Goal: Task Accomplishment & Management: Manage account settings

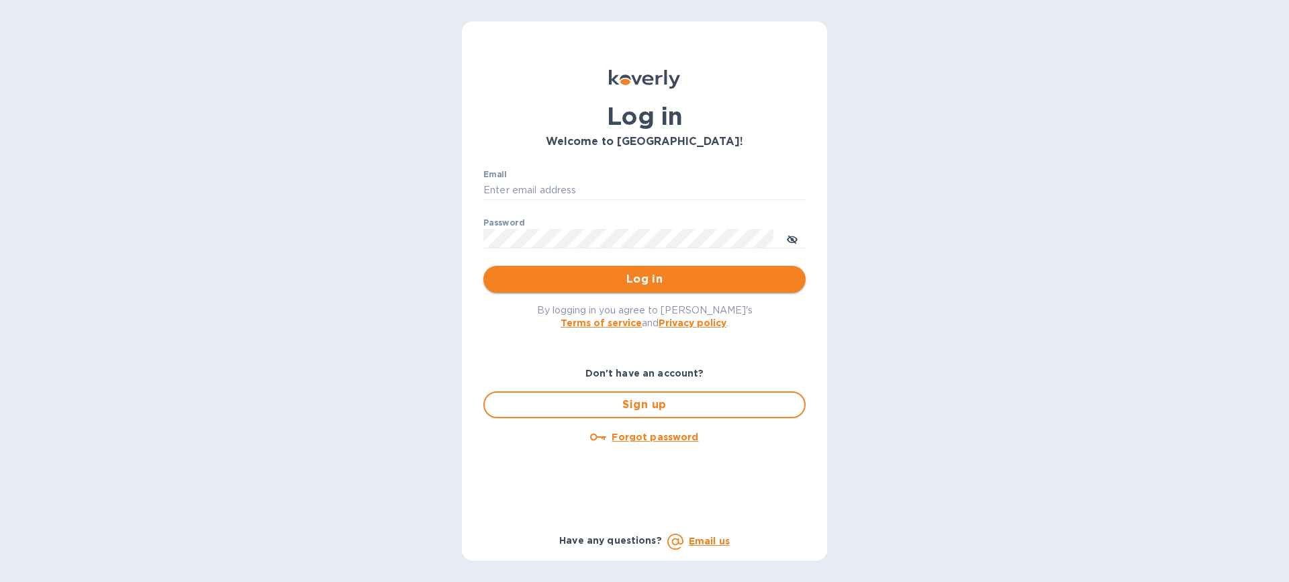
type input "[EMAIL_ADDRESS][DOMAIN_NAME]"
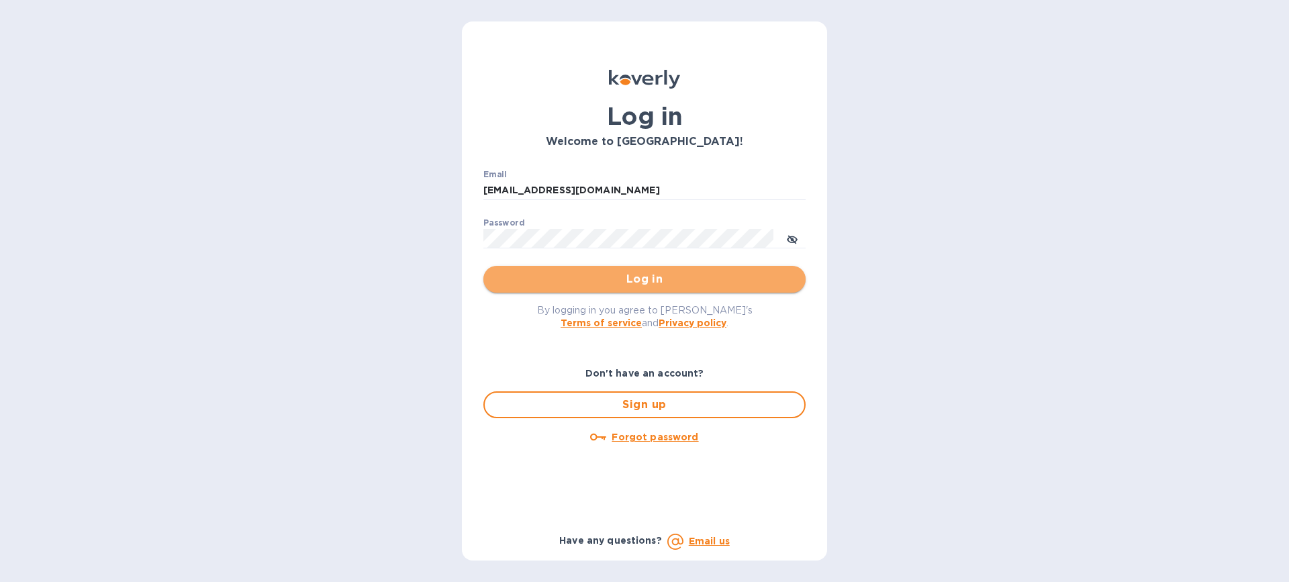
click at [645, 283] on span "Log in" at bounding box center [644, 279] width 301 height 16
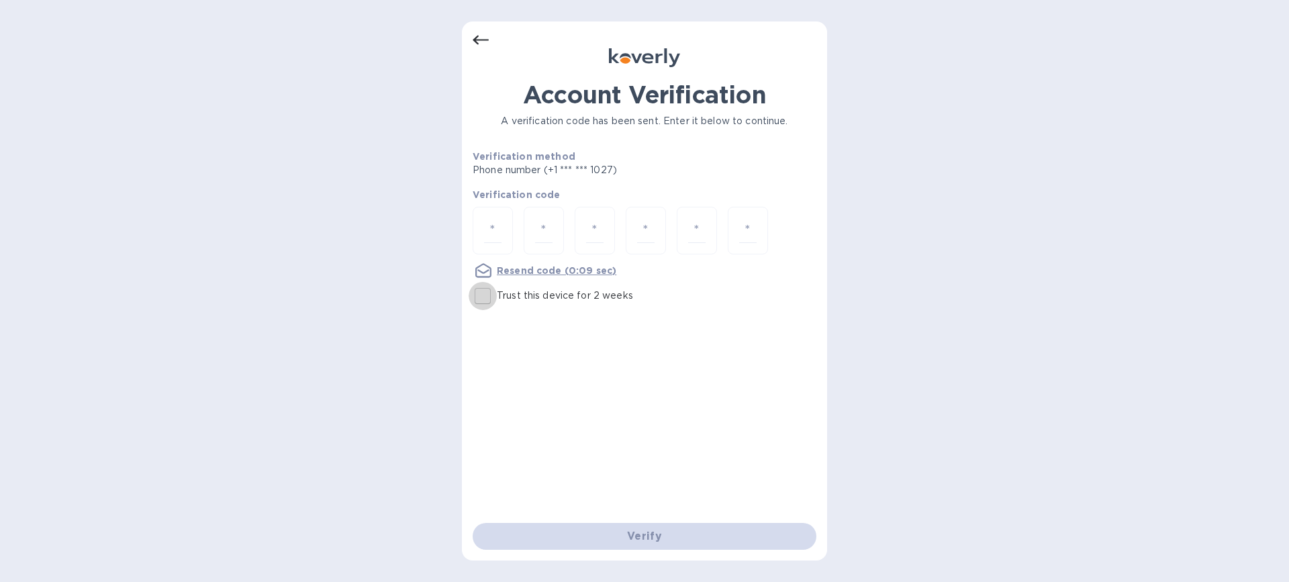
click at [482, 296] on input "Trust this device for 2 weeks" at bounding box center [483, 296] width 28 height 28
checkbox input "true"
click at [500, 219] on input "number" at bounding box center [492, 230] width 17 height 25
type input "9"
type input "0"
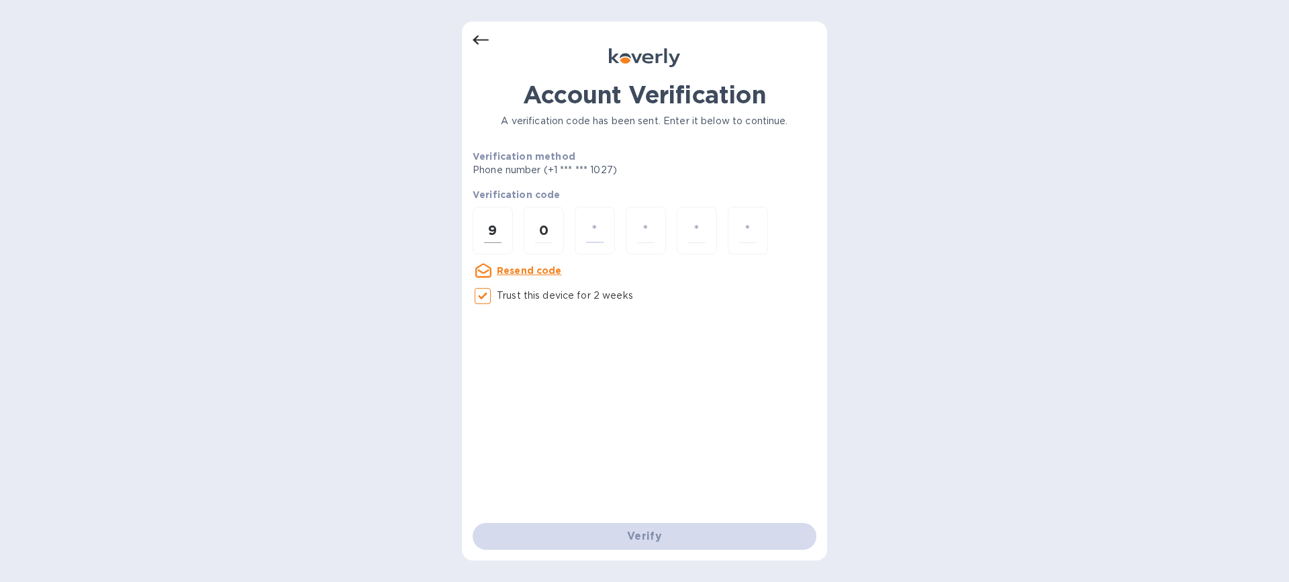
type input "6"
type input "3"
type input "4"
type input "9"
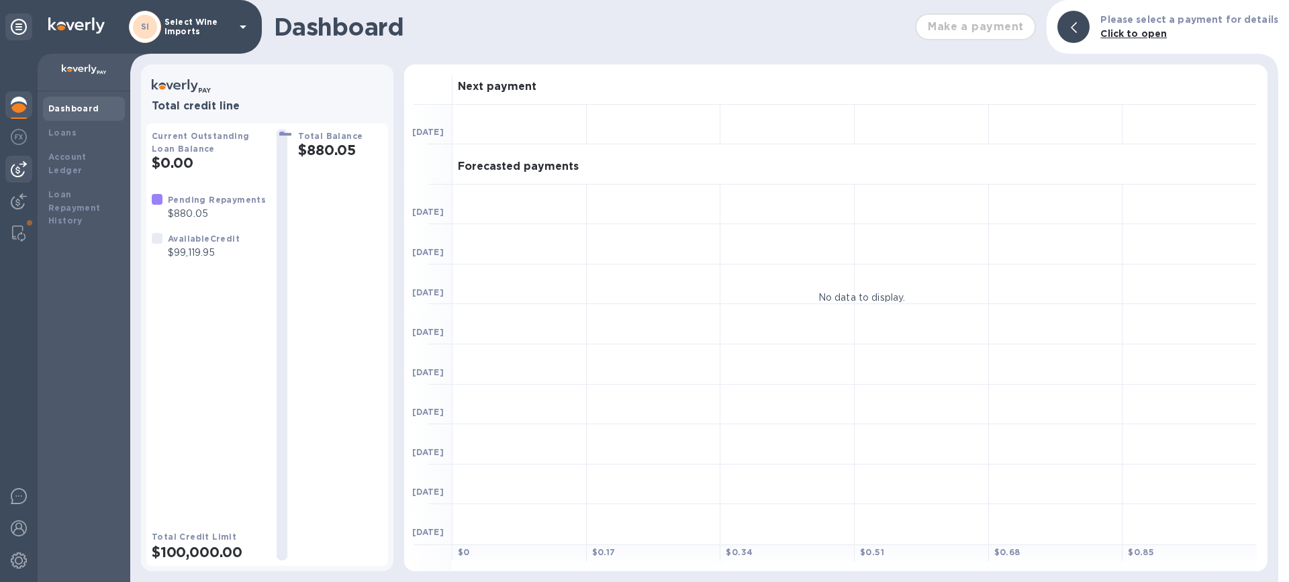
click at [18, 162] on img at bounding box center [19, 169] width 16 height 16
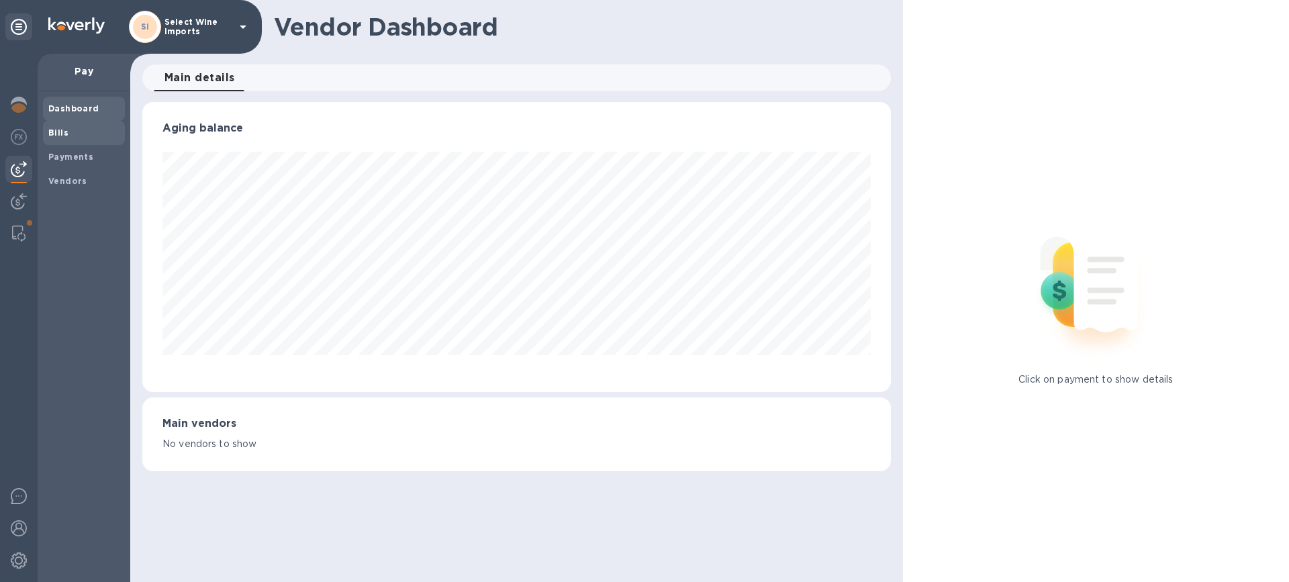
scroll to position [290, 748]
click at [58, 130] on b "Bills" at bounding box center [58, 133] width 20 height 10
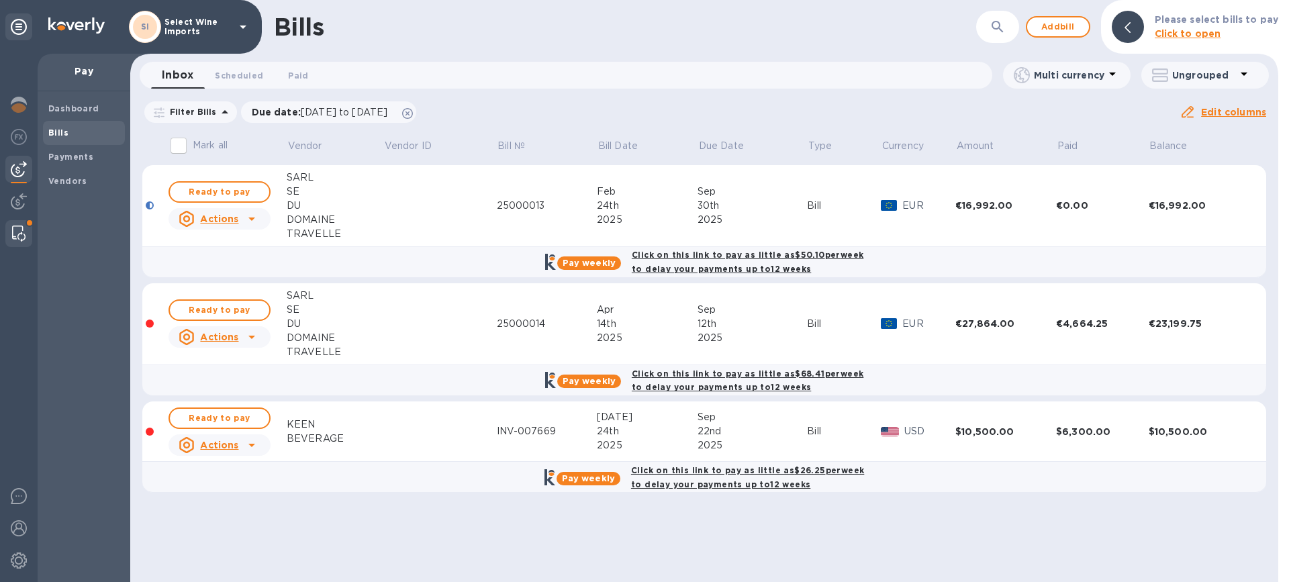
click at [29, 228] on div at bounding box center [19, 233] width 24 height 27
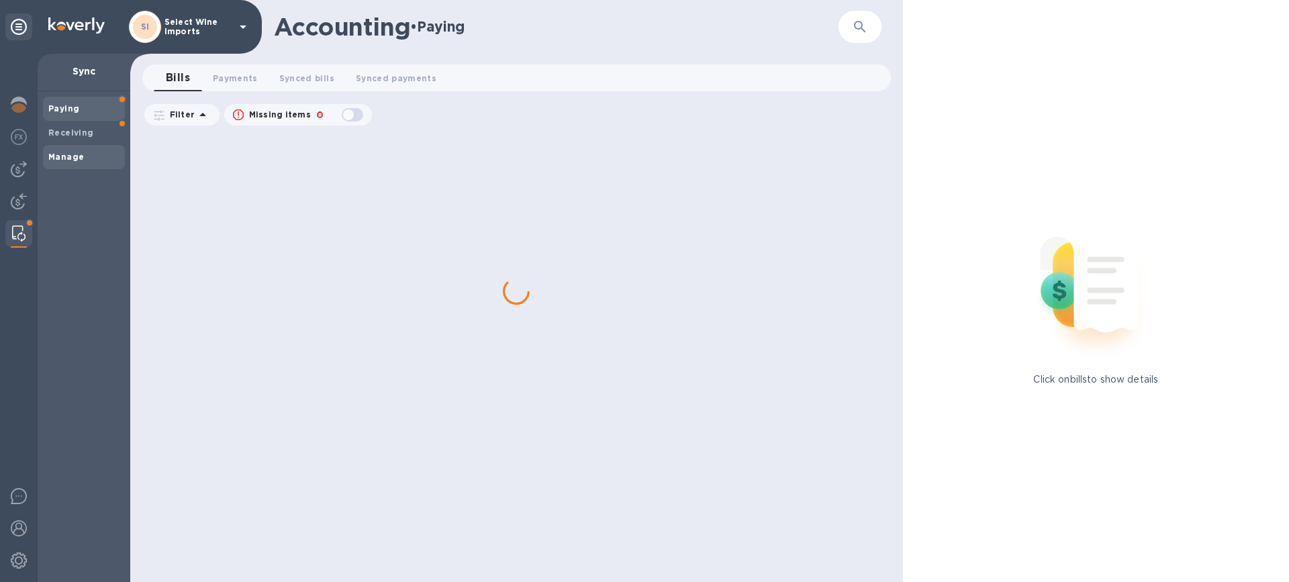
click at [69, 154] on b "Manage" at bounding box center [66, 157] width 36 height 10
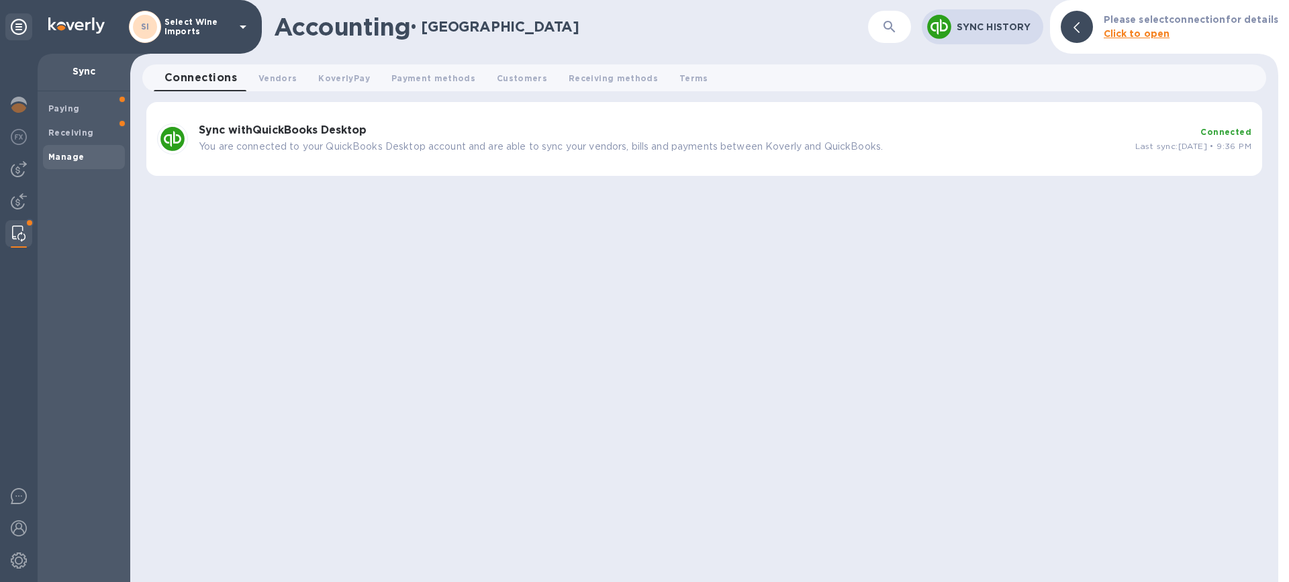
click at [351, 126] on b "Sync with QuickBooks Desktop" at bounding box center [283, 130] width 168 height 13
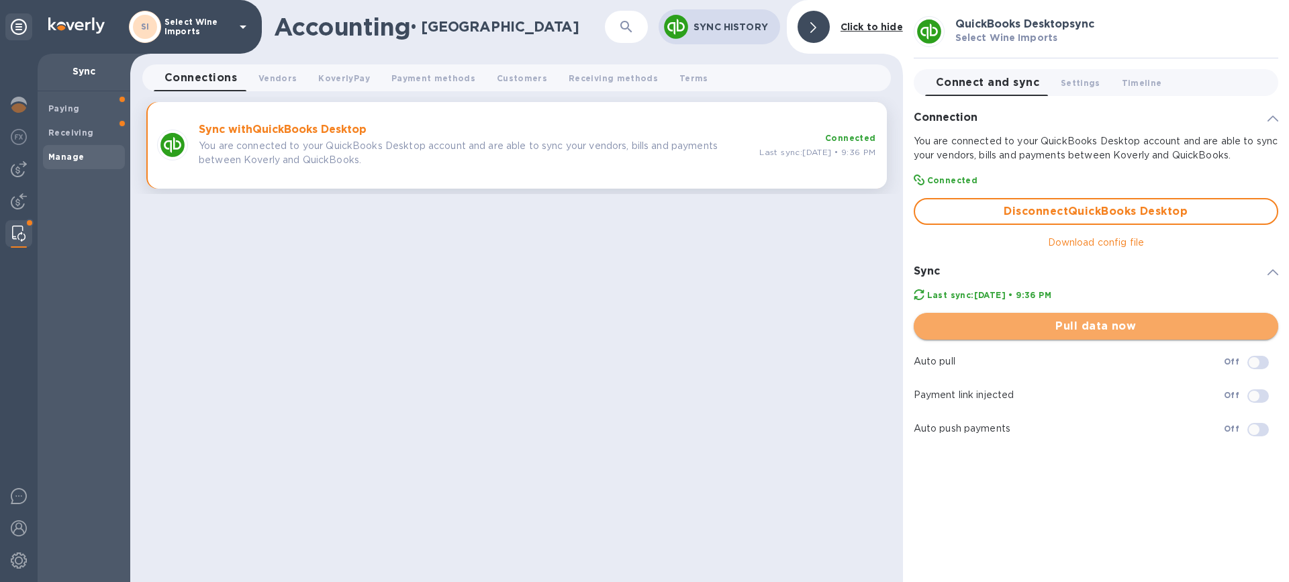
click at [1093, 322] on span "Pull data now" at bounding box center [1096, 326] width 343 height 16
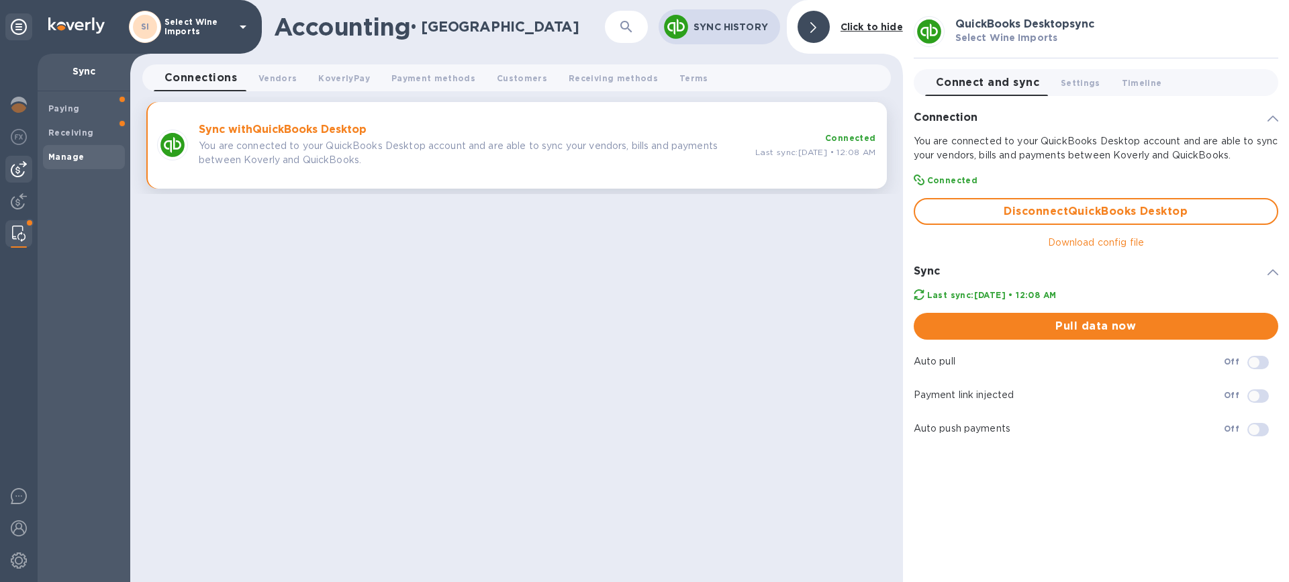
click at [22, 168] on img at bounding box center [19, 169] width 16 height 16
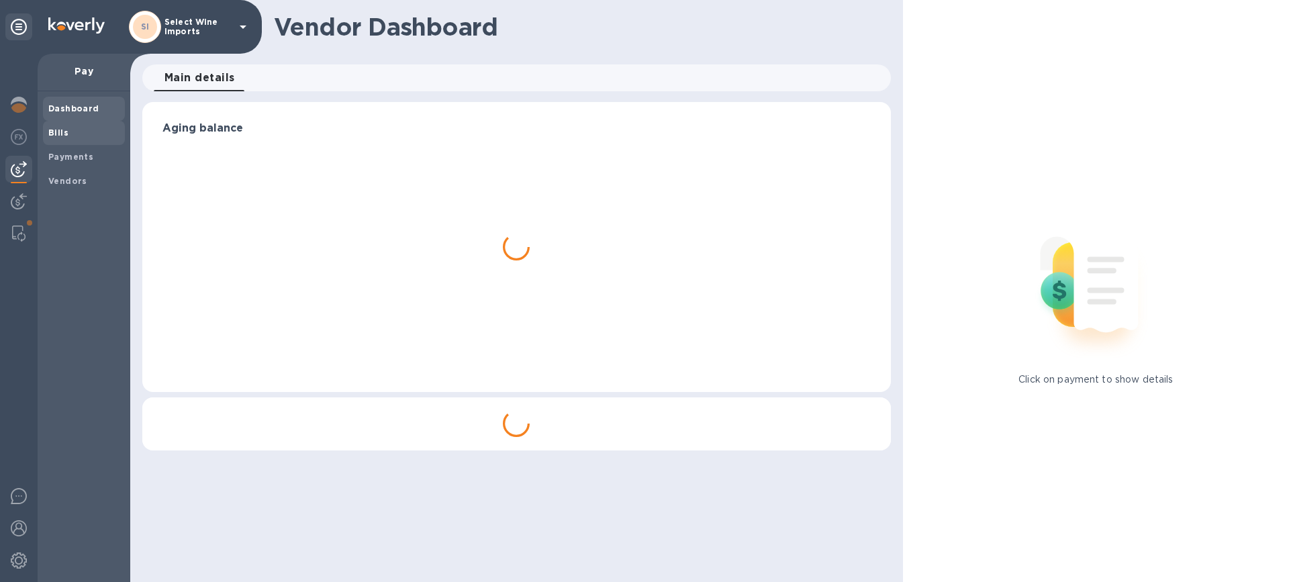
click at [60, 132] on b "Bills" at bounding box center [58, 133] width 20 height 10
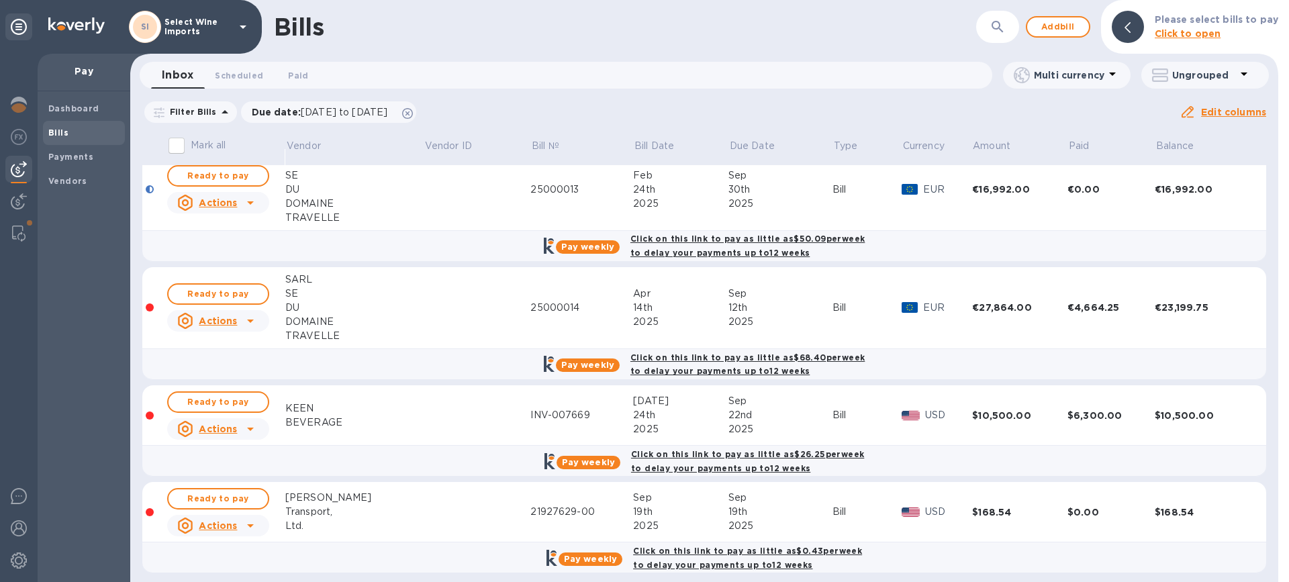
scroll to position [25, 0]
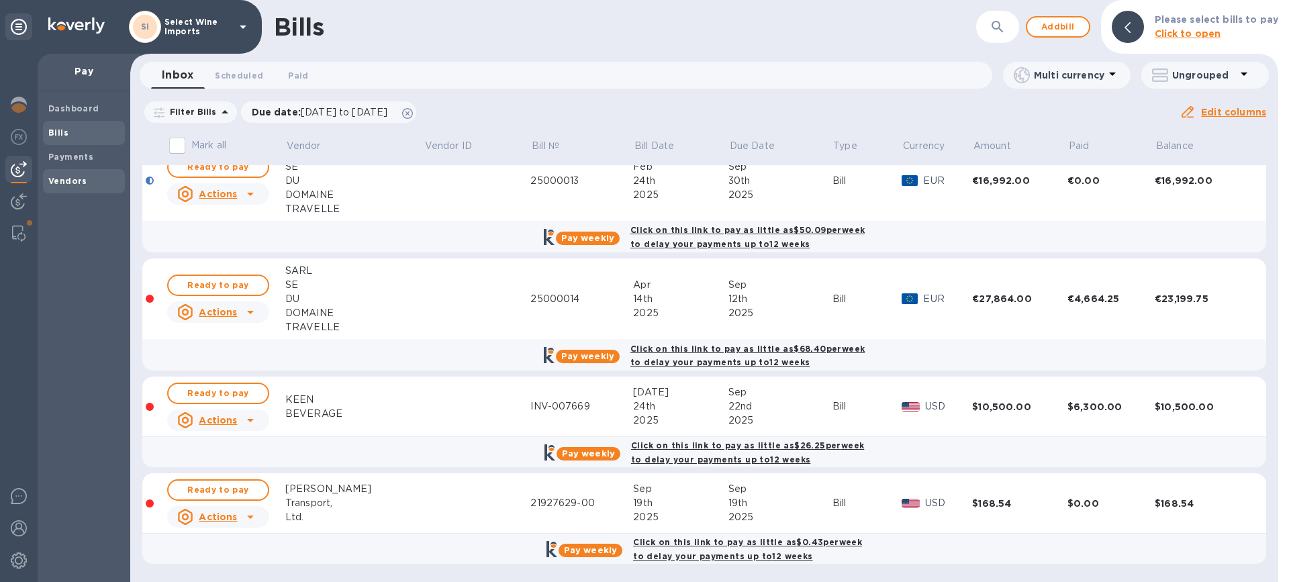
click at [64, 181] on b "Vendors" at bounding box center [67, 181] width 39 height 10
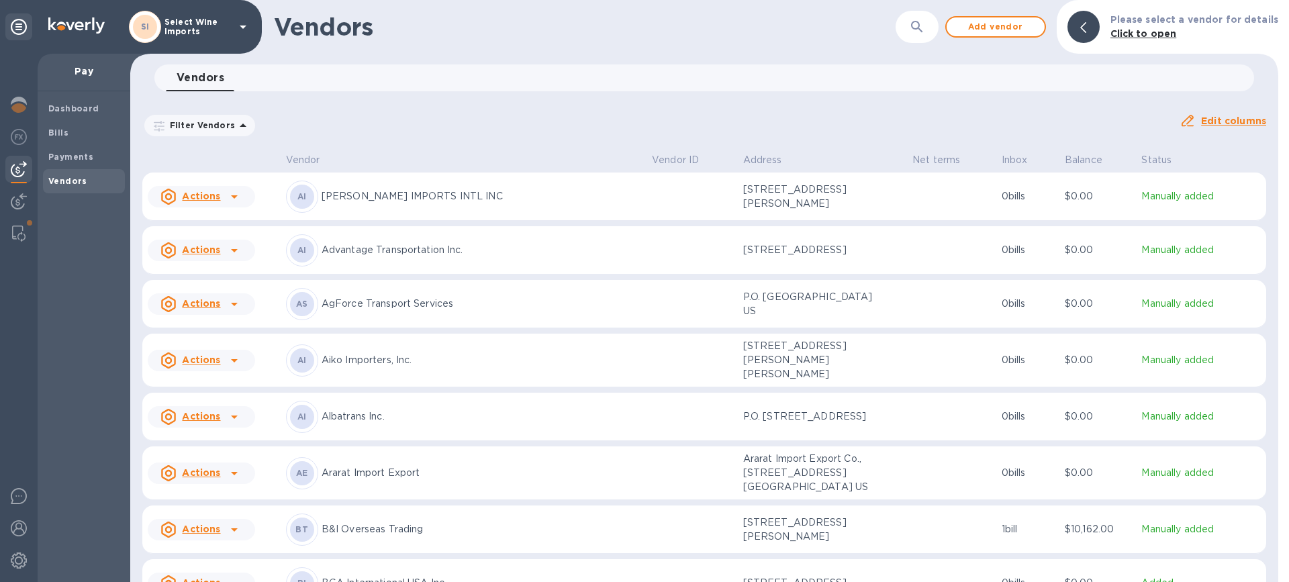
click at [919, 24] on icon "button" at bounding box center [916, 26] width 11 height 11
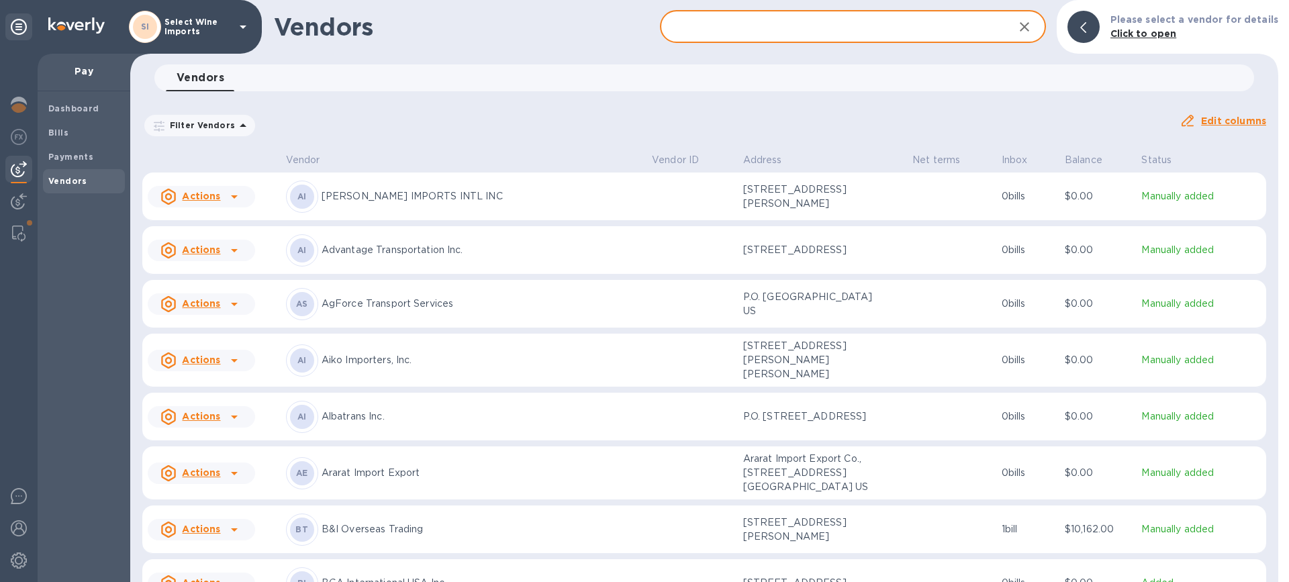
click at [776, 26] on input "text" at bounding box center [831, 27] width 343 height 33
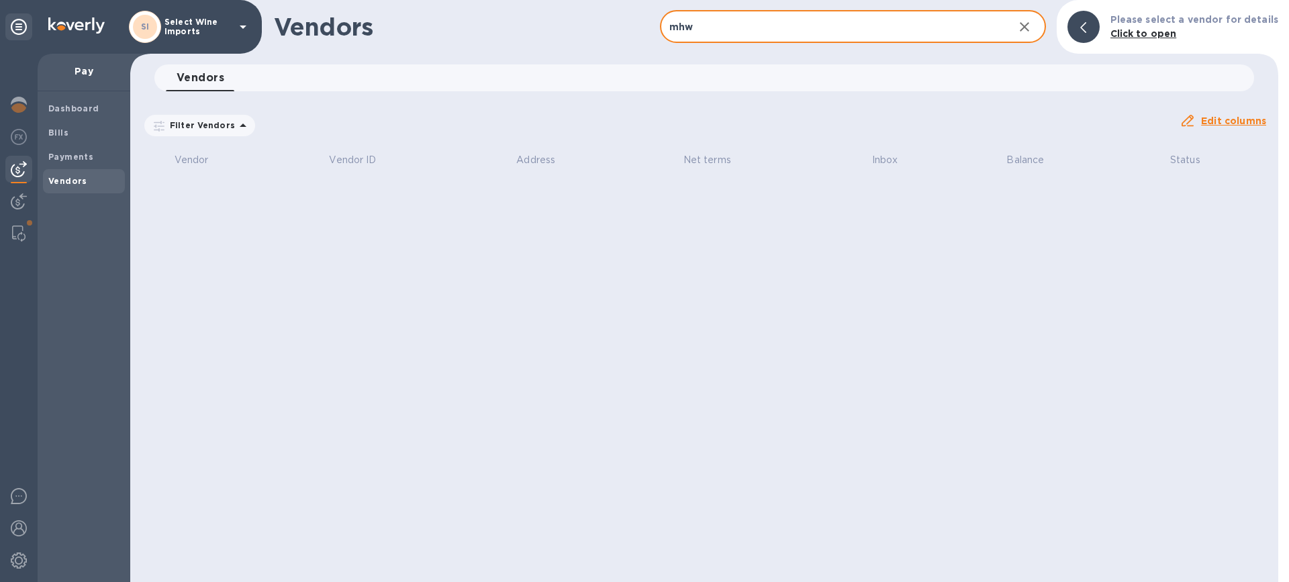
drag, startPoint x: 707, startPoint y: 30, endPoint x: 633, endPoint y: 30, distance: 73.9
click at [633, 30] on div "Vendors mhw ​ Add vendor Please select a vendor for details Click to open" at bounding box center [704, 27] width 1148 height 54
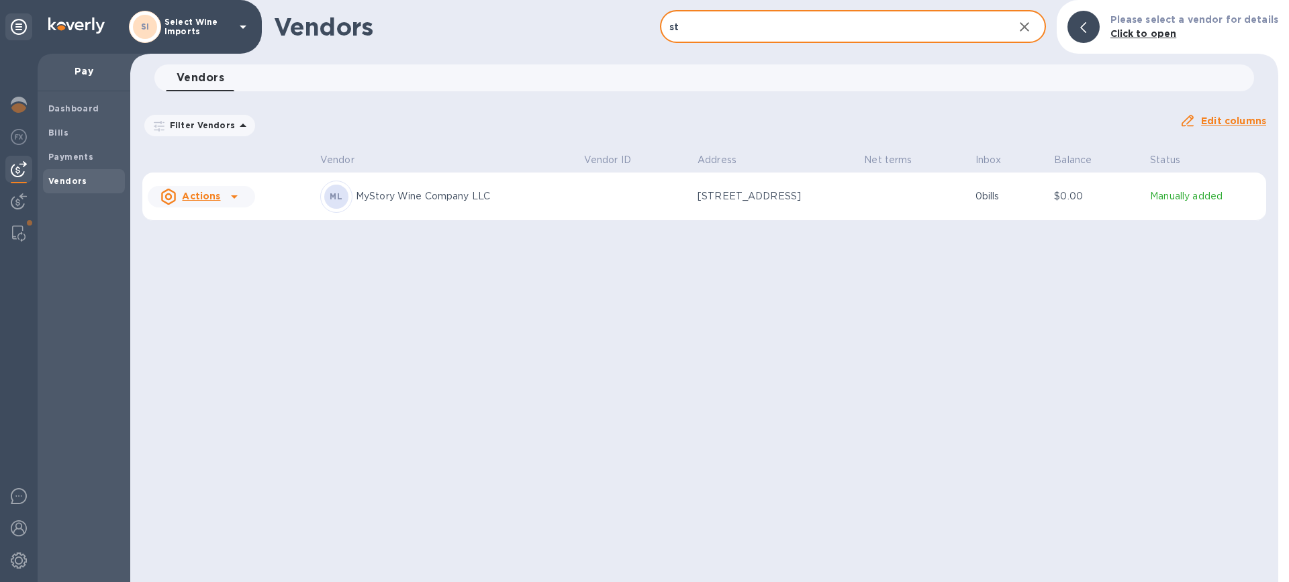
type input "s"
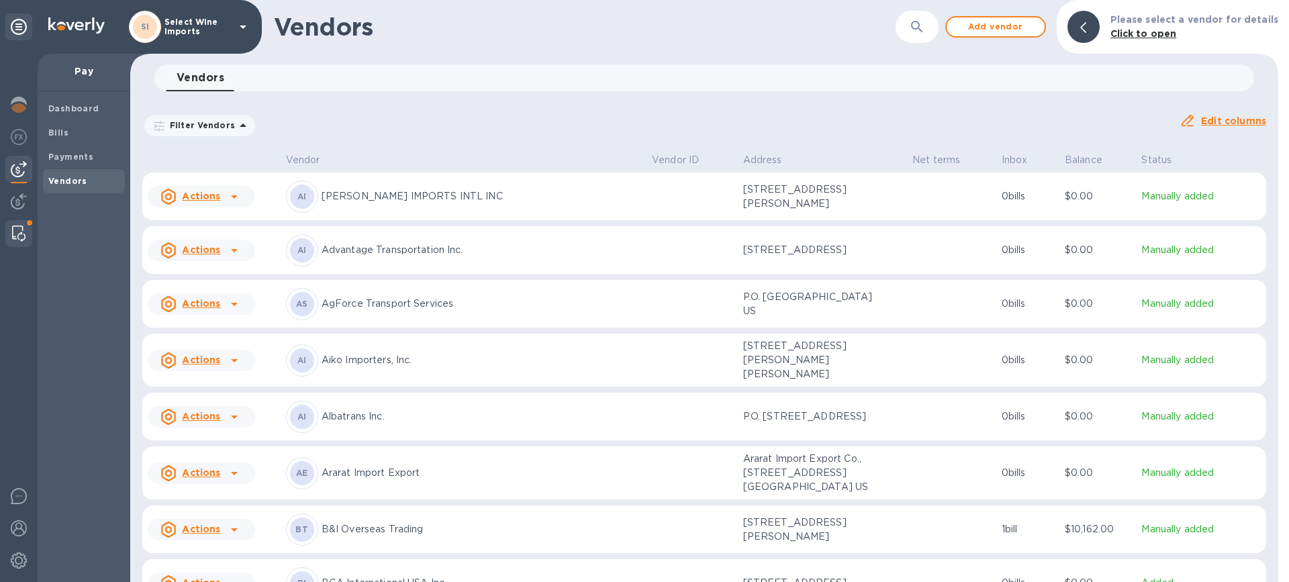
click at [19, 234] on img at bounding box center [18, 234] width 13 height 16
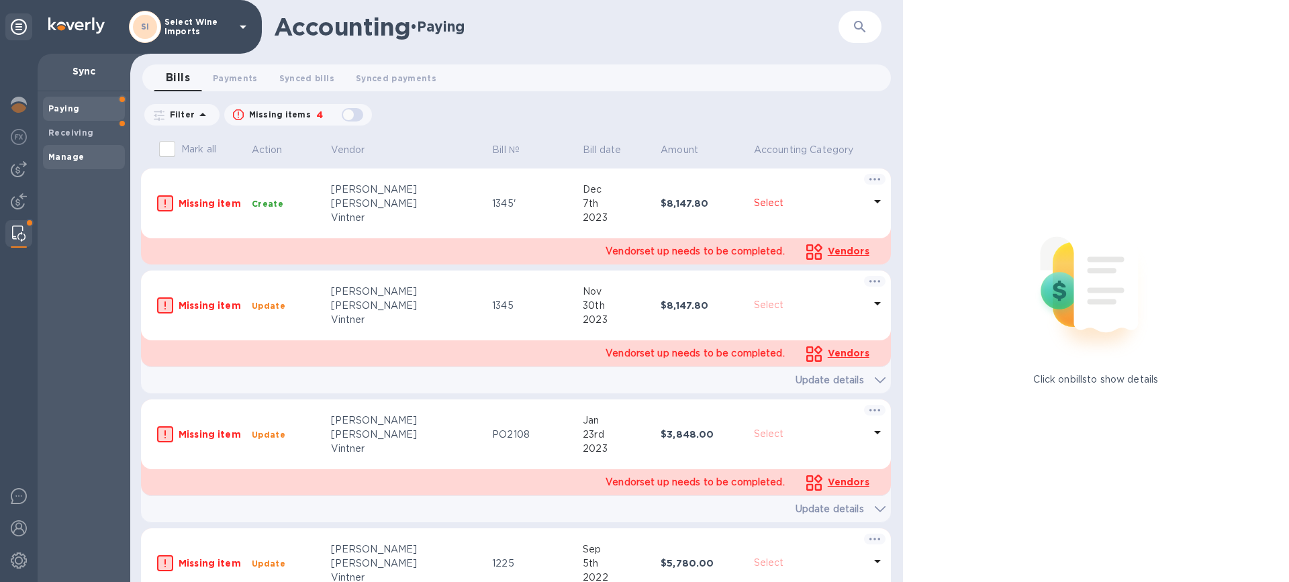
click at [75, 156] on b "Manage" at bounding box center [66, 157] width 36 height 10
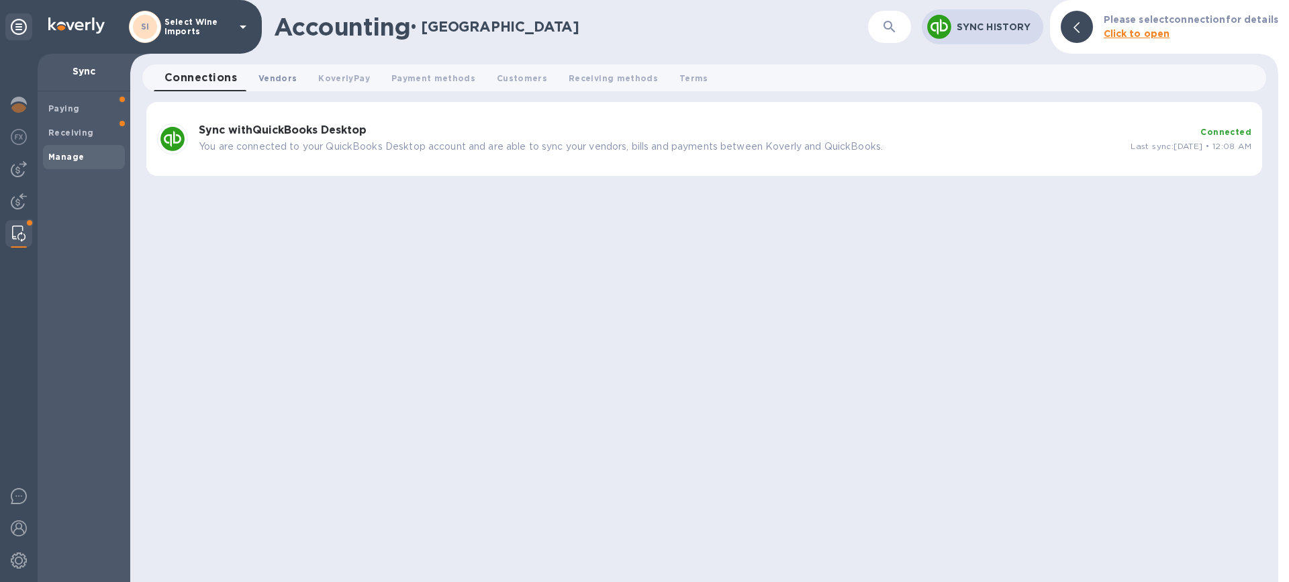
click at [255, 77] on button "Vendors 0" at bounding box center [278, 77] width 60 height 27
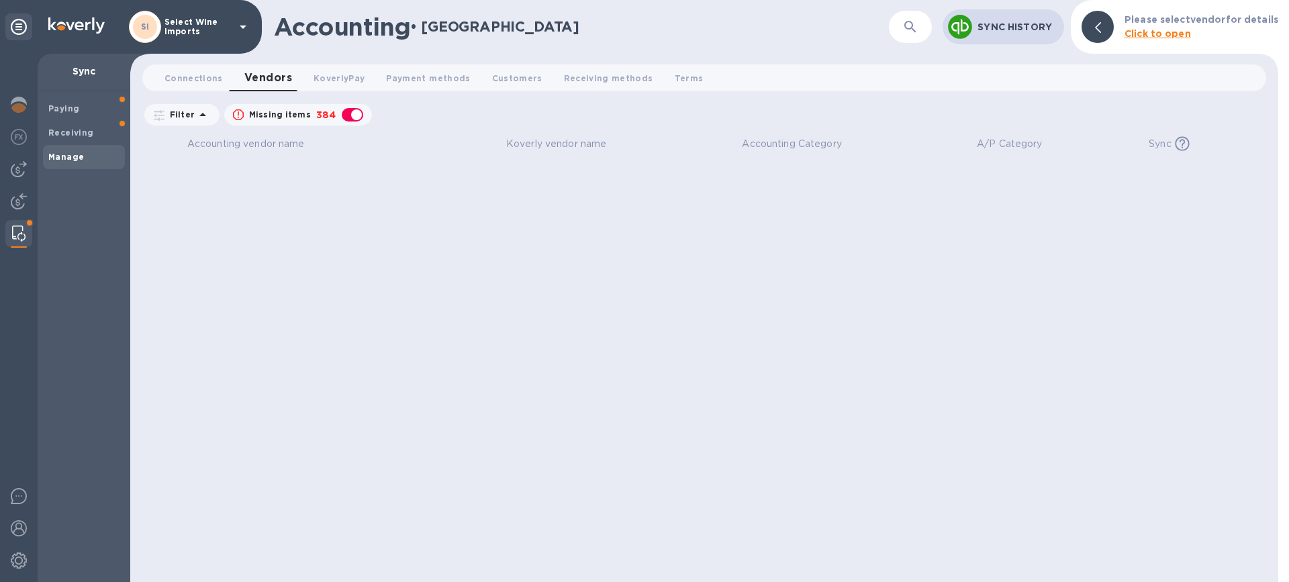
click at [914, 21] on icon "button" at bounding box center [911, 27] width 16 height 16
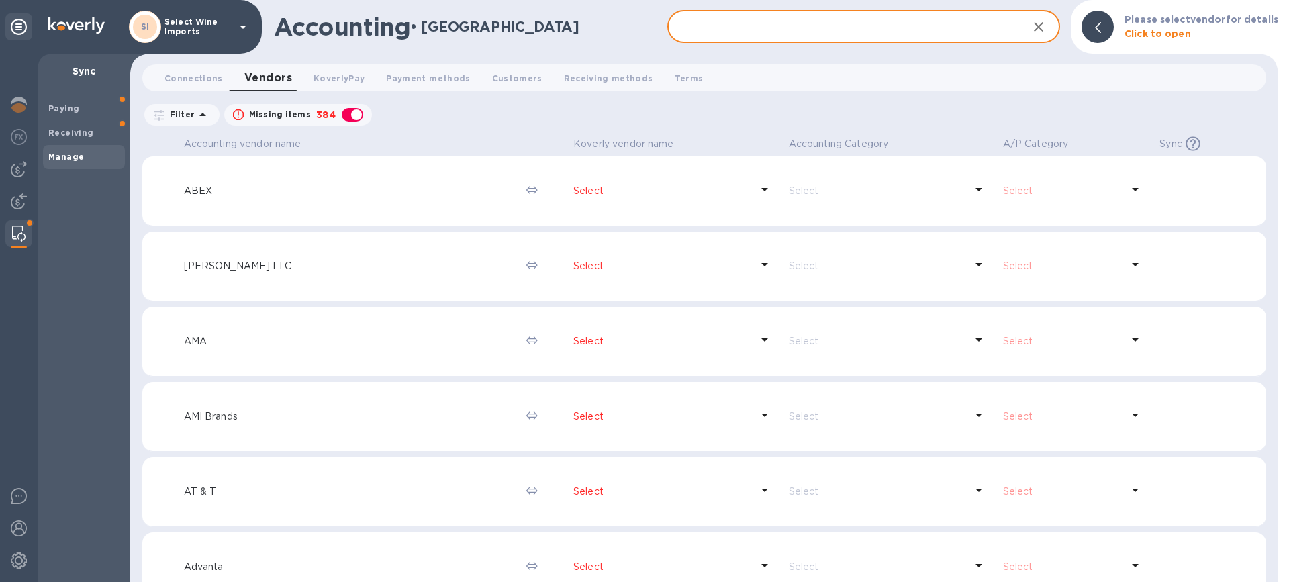
click at [716, 28] on input "text" at bounding box center [843, 27] width 351 height 33
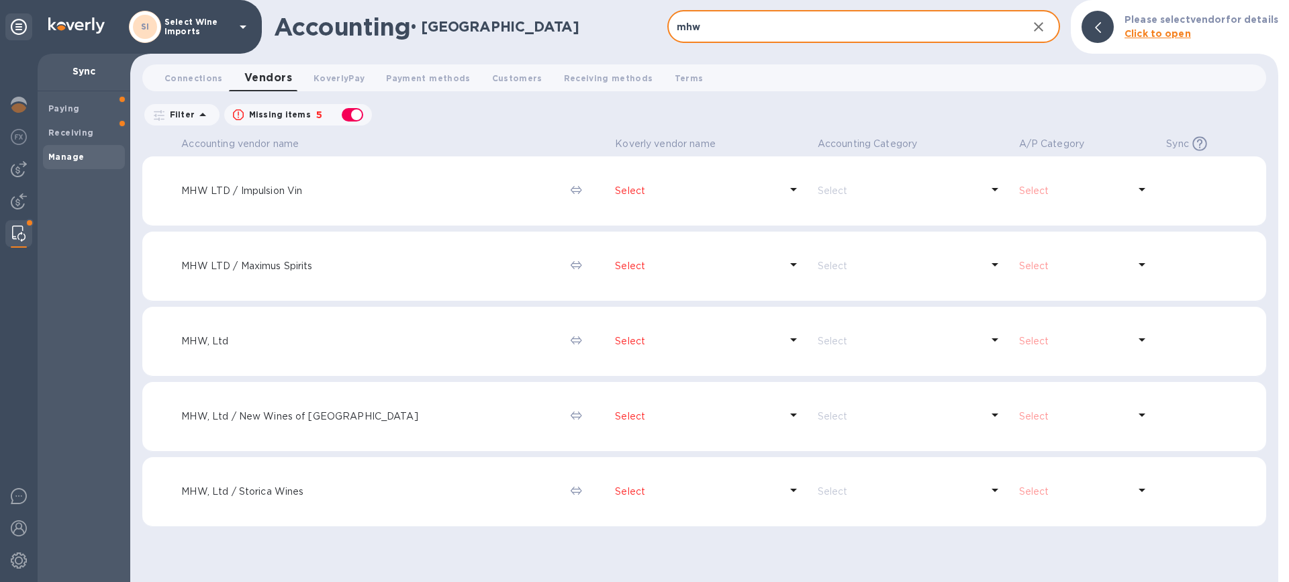
type input "mhw"
click at [615, 491] on p "Select" at bounding box center [697, 492] width 165 height 14
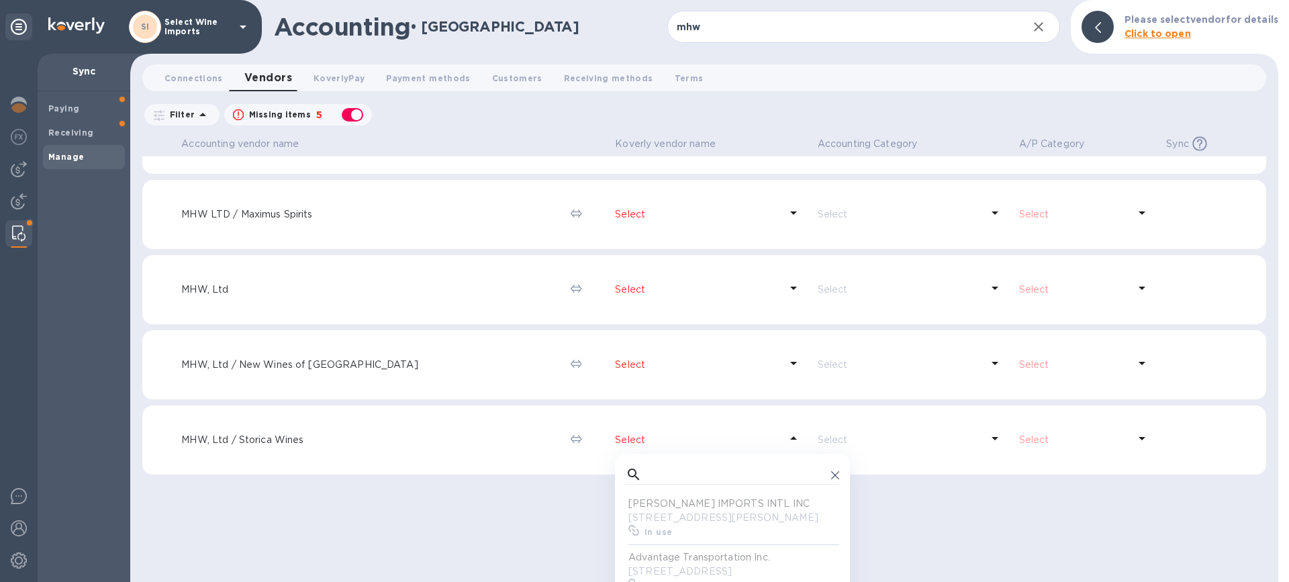
scroll to position [111, 0]
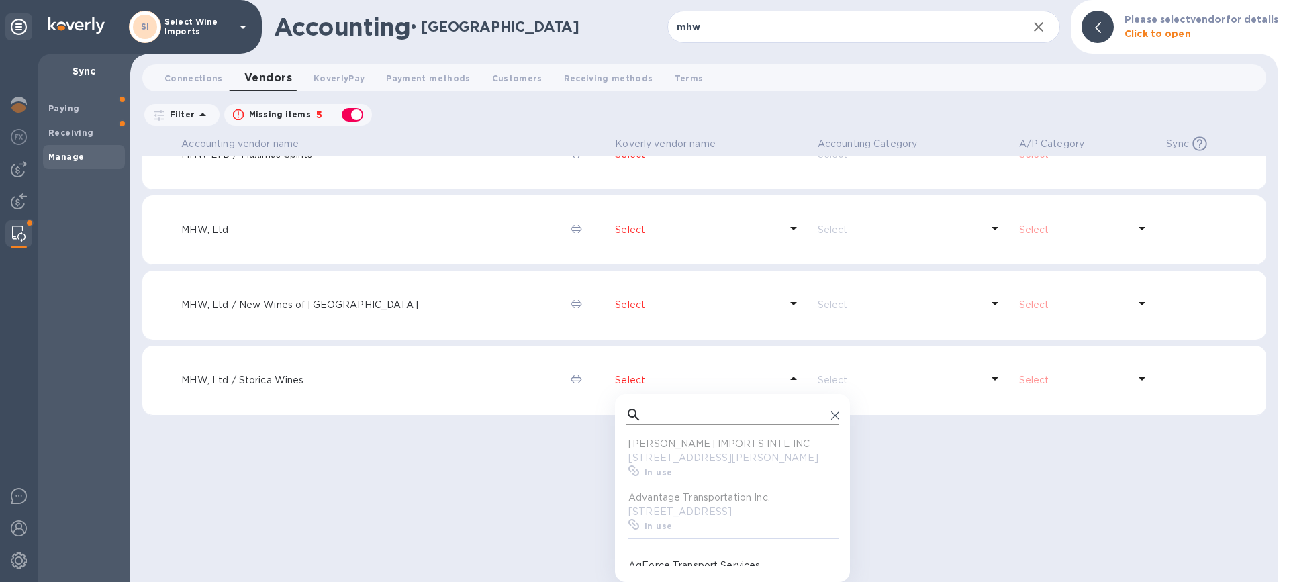
click at [647, 417] on input "text" at bounding box center [736, 415] width 179 height 20
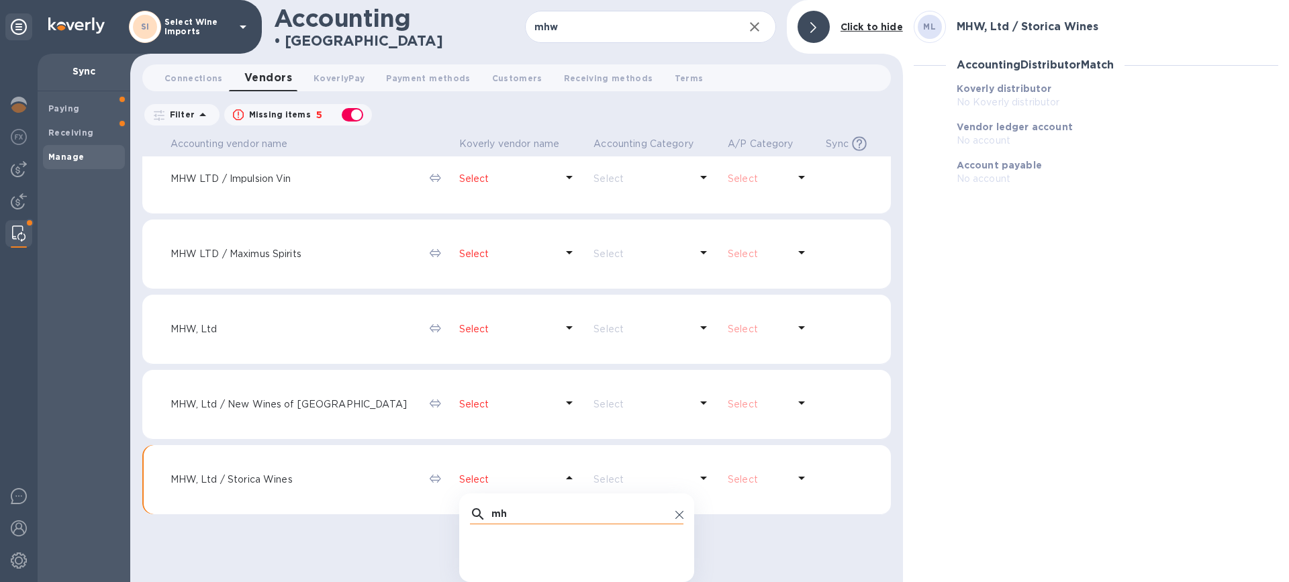
type input "mhw"
drag, startPoint x: 502, startPoint y: 504, endPoint x: 400, endPoint y: 499, distance: 102.2
click at [400, 499] on tr "MHW, Ltd / Storica Wines Select mhw ​ No options Select Select Off" at bounding box center [516, 480] width 749 height 70
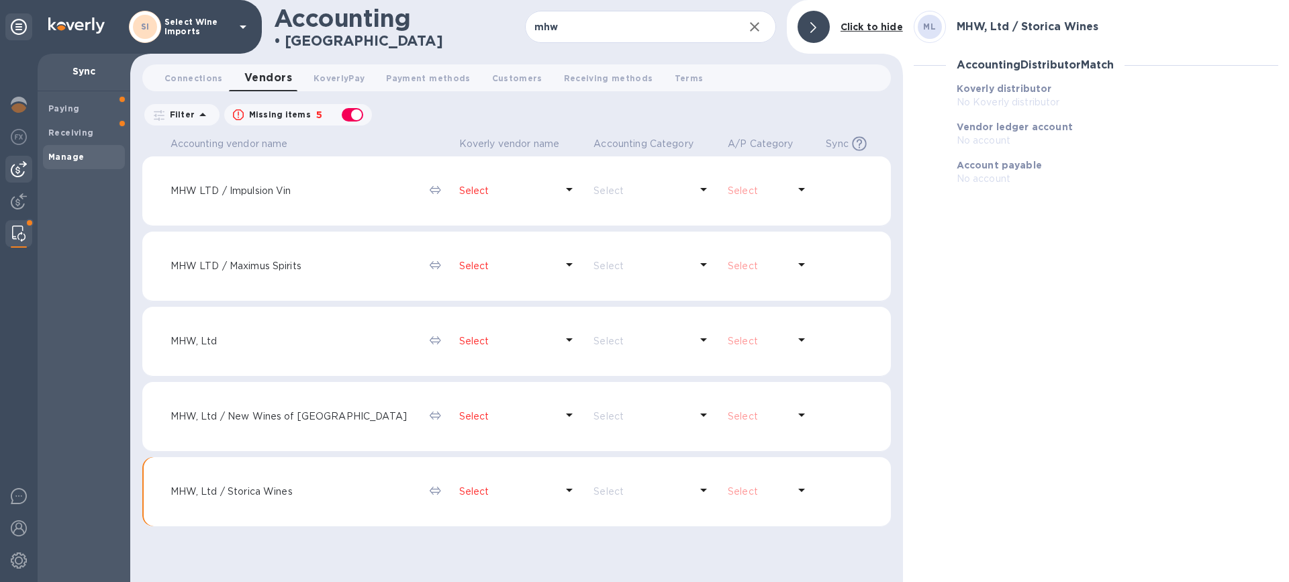
click at [19, 167] on img at bounding box center [19, 169] width 16 height 16
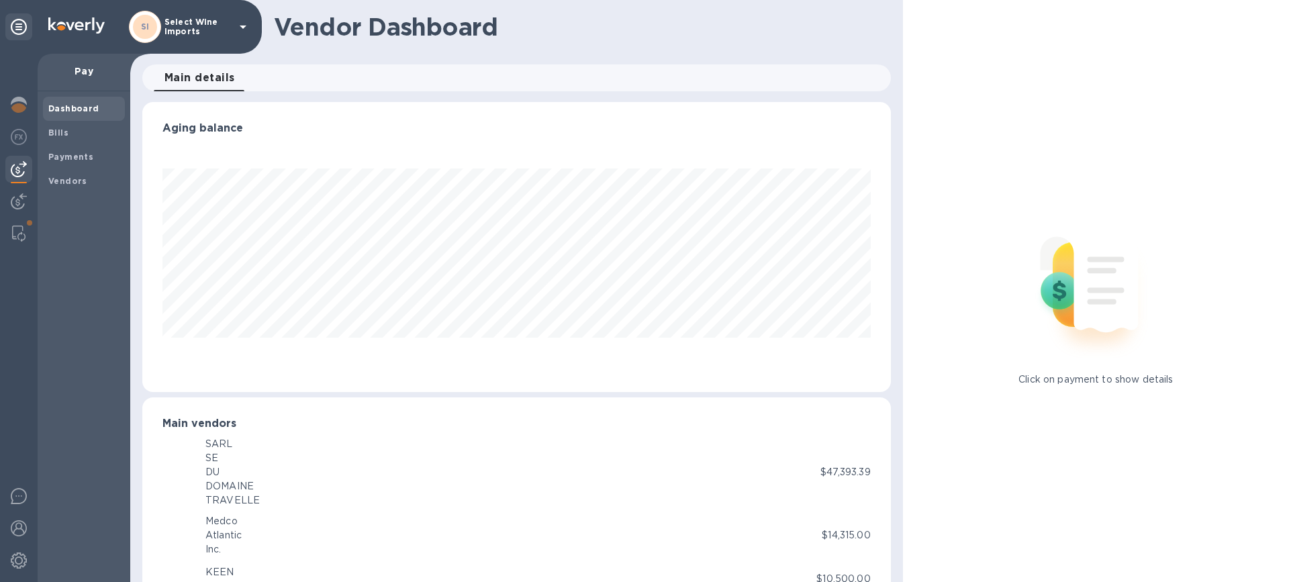
scroll to position [290, 743]
click at [75, 179] on b "Vendors" at bounding box center [67, 181] width 39 height 10
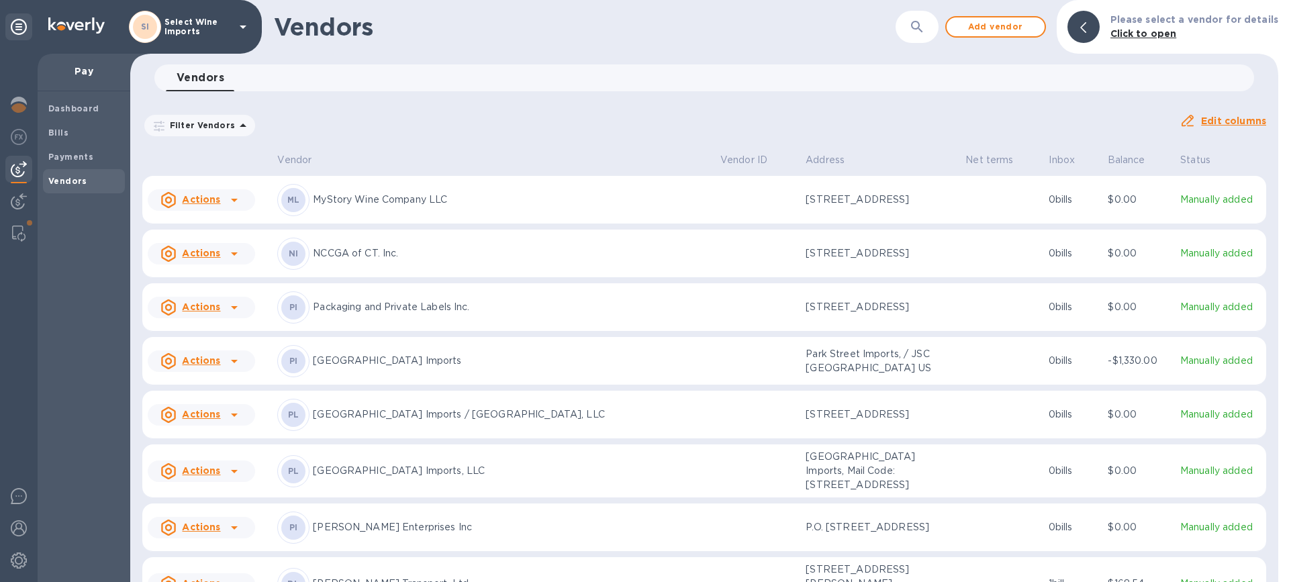
scroll to position [2676, 0]
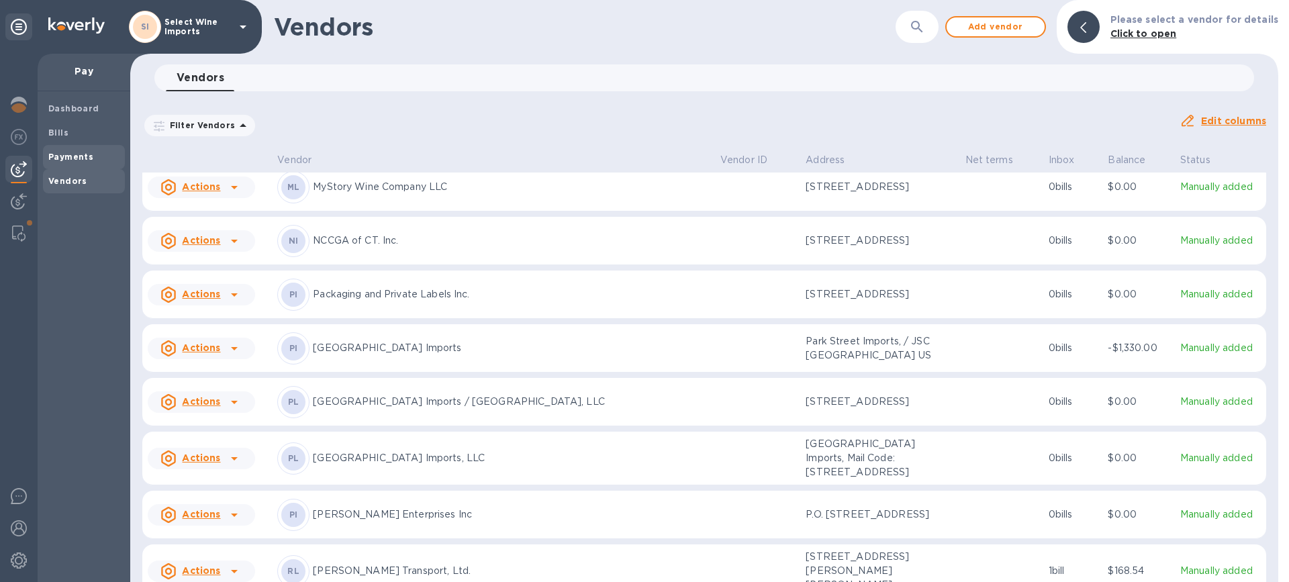
click at [62, 161] on b "Payments" at bounding box center [70, 157] width 45 height 10
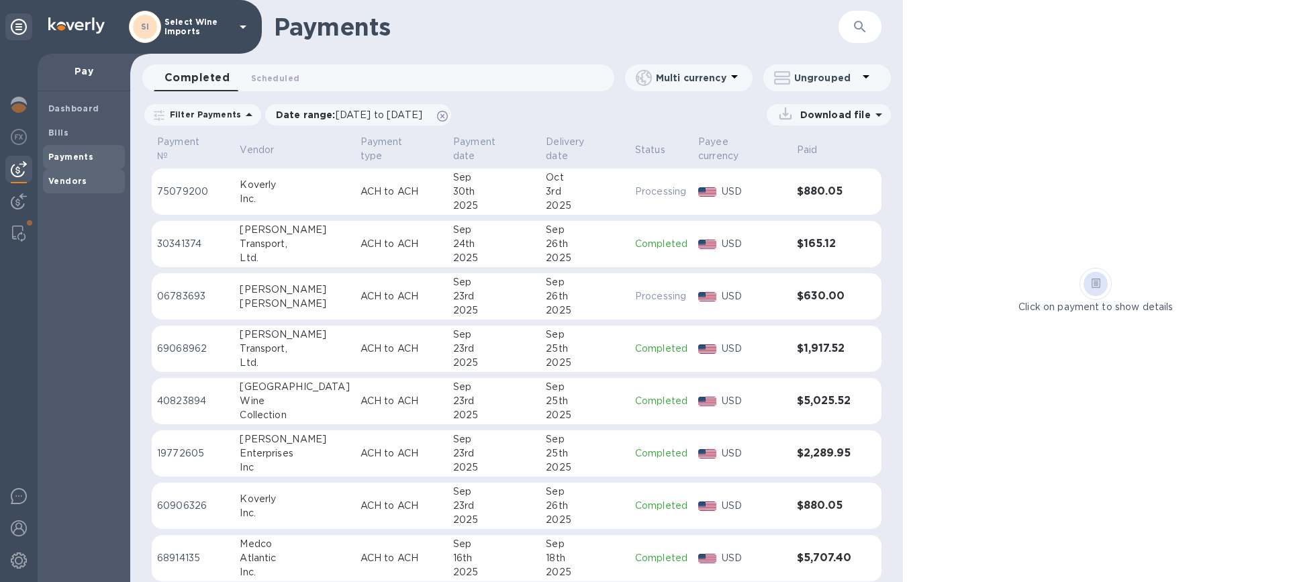
click at [56, 183] on b "Vendors" at bounding box center [67, 181] width 39 height 10
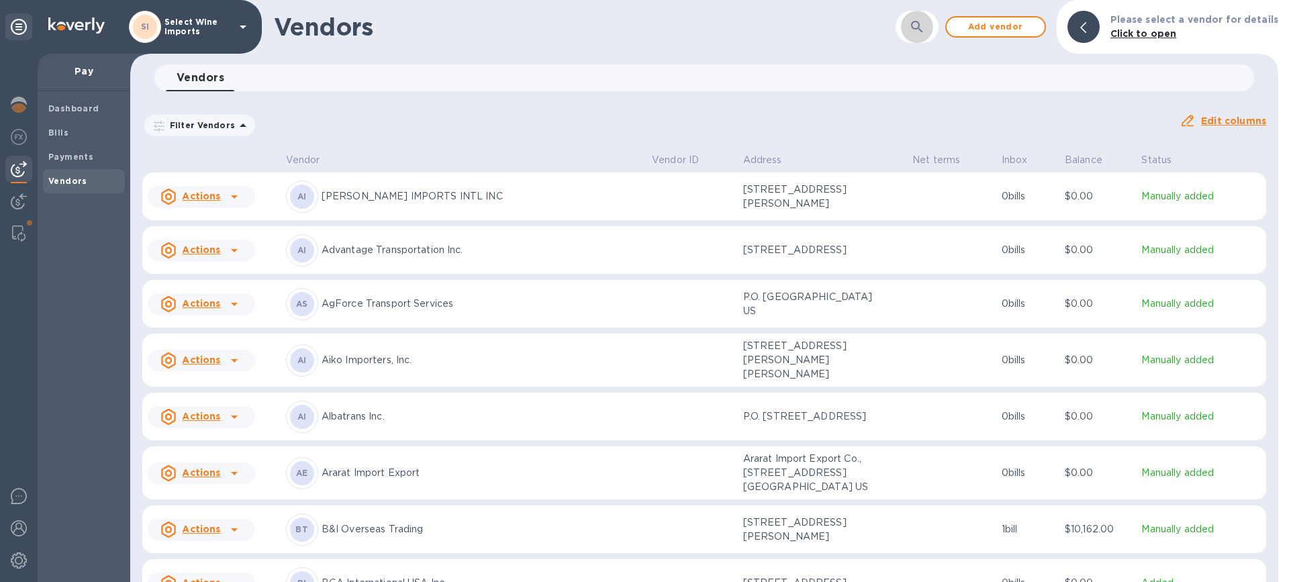
click at [922, 24] on icon "button" at bounding box center [917, 27] width 16 height 16
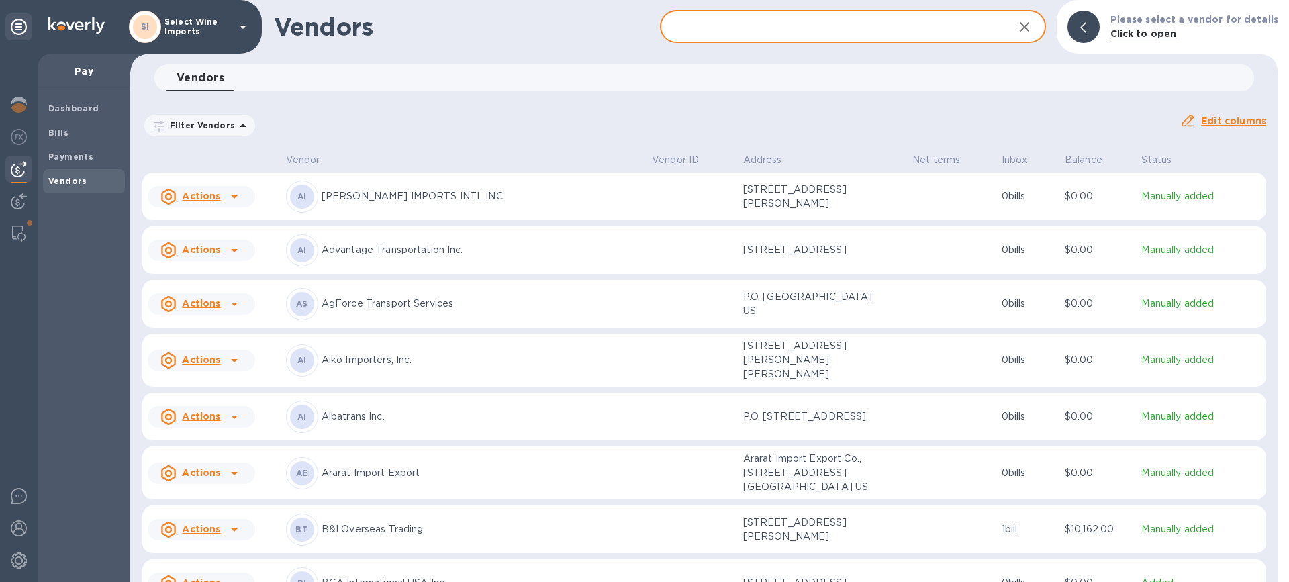
click at [850, 21] on input "text" at bounding box center [831, 27] width 343 height 33
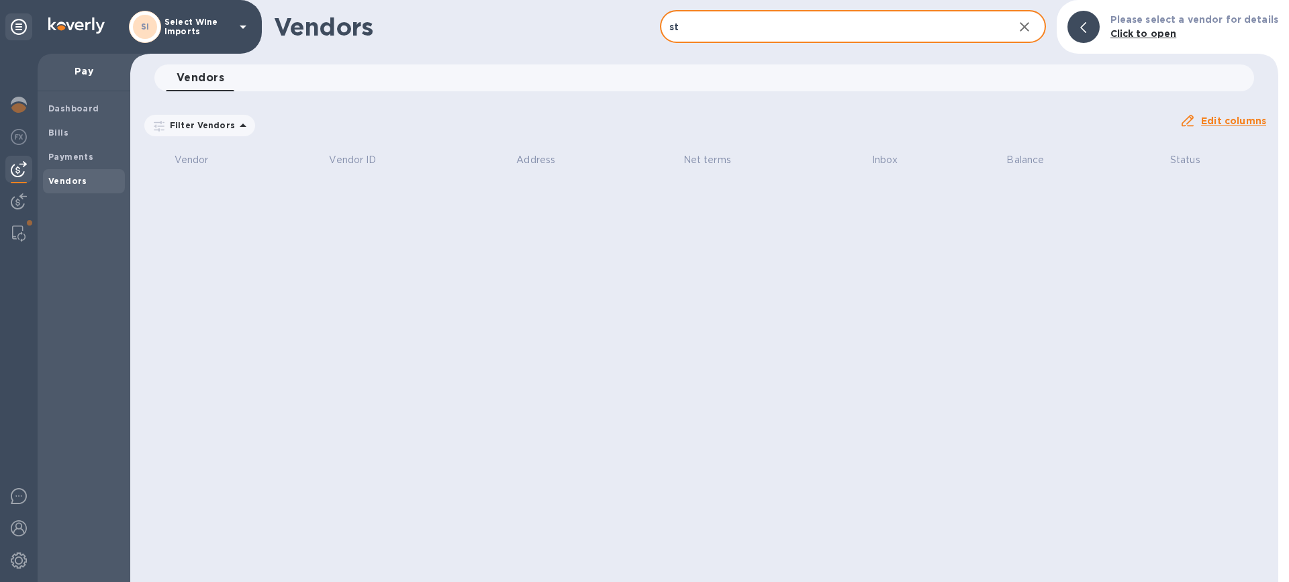
type input "s"
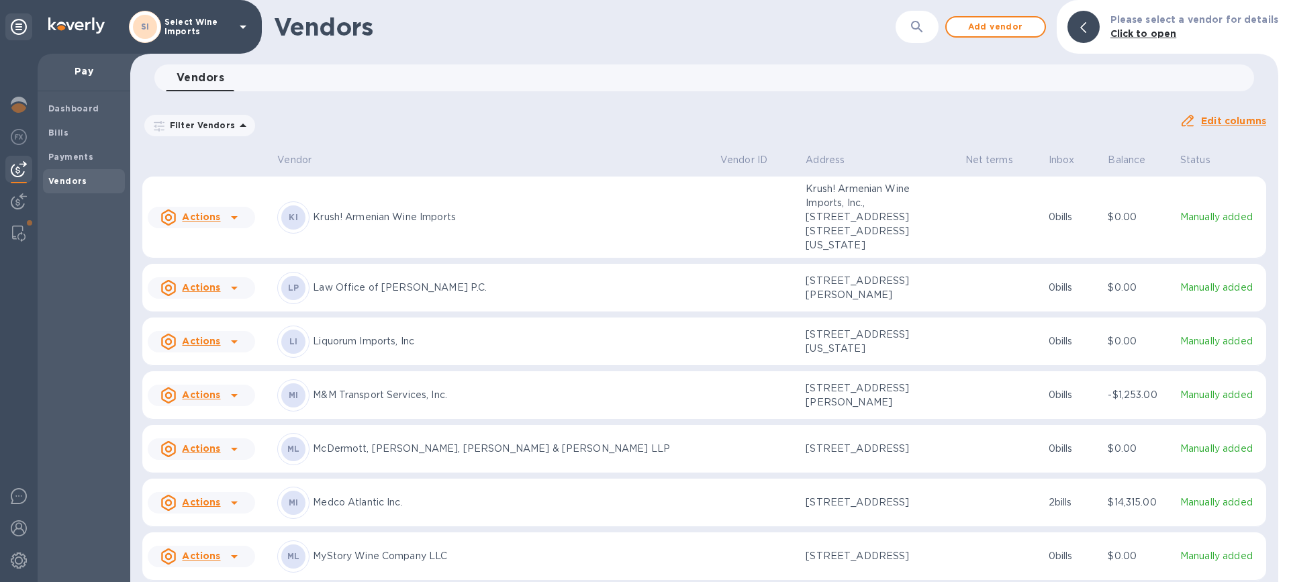
scroll to position [2063, 0]
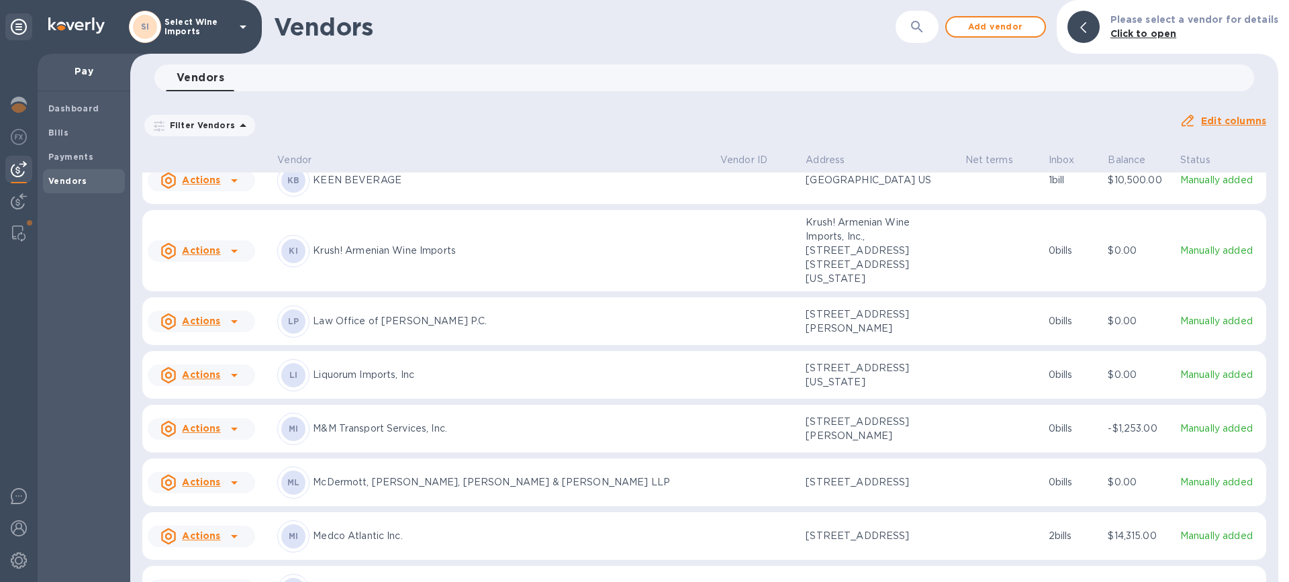
click at [69, 183] on b "Vendors" at bounding box center [67, 181] width 39 height 10
click at [12, 206] on img at bounding box center [19, 201] width 16 height 16
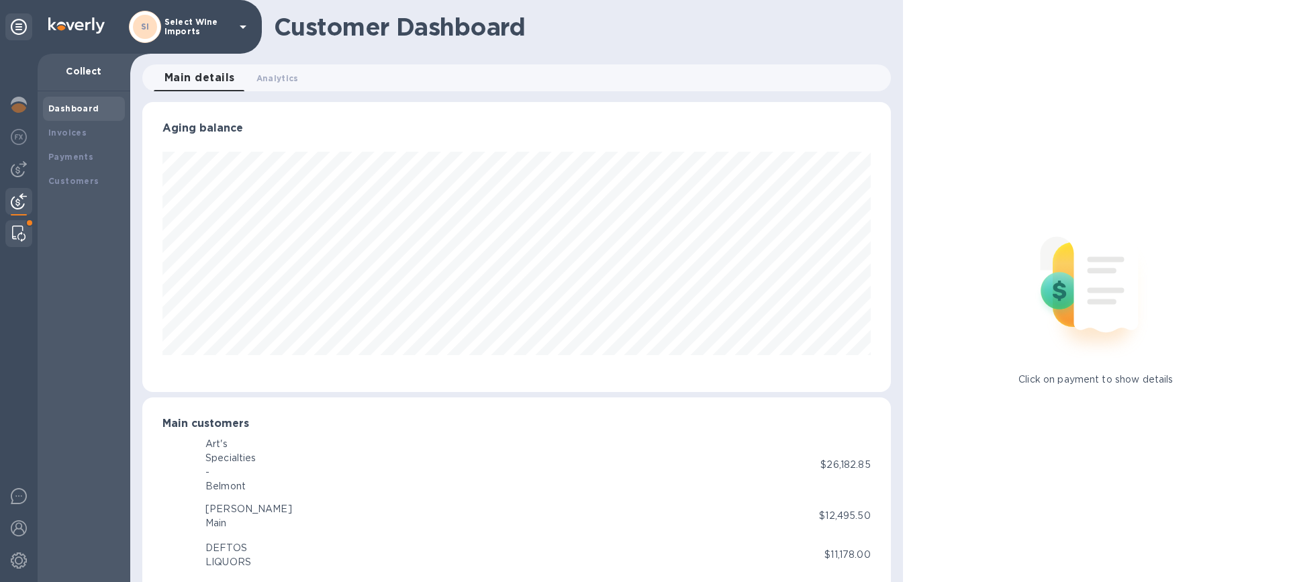
scroll to position [671320, 670867]
click at [12, 232] on img at bounding box center [18, 234] width 13 height 16
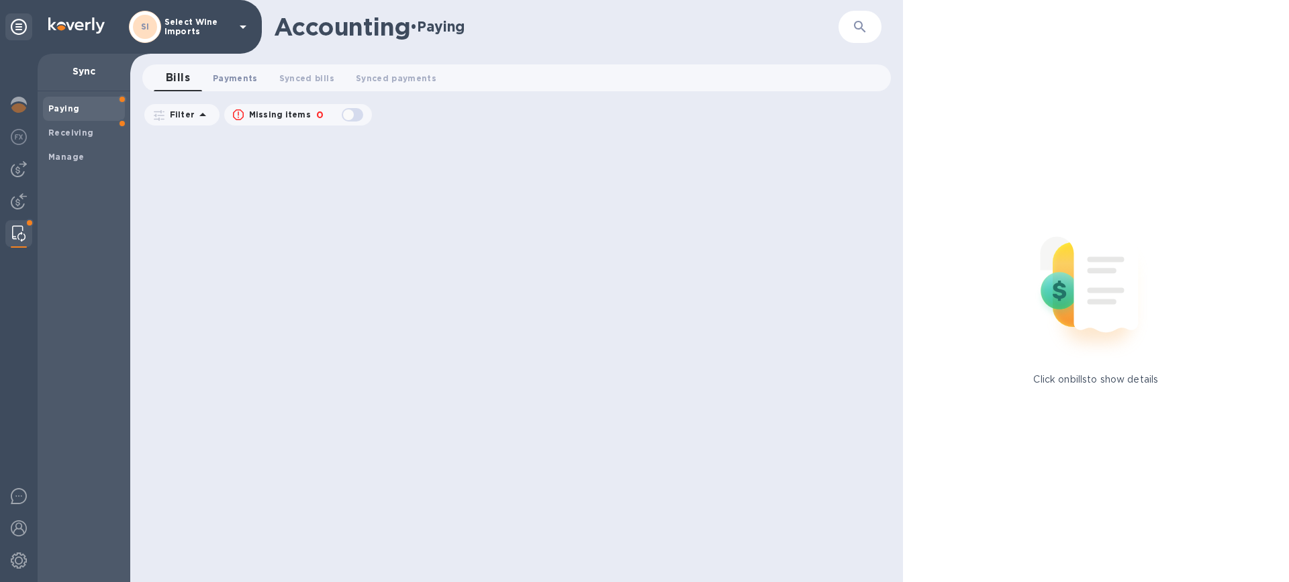
click at [238, 77] on span "Payments 0" at bounding box center [235, 78] width 45 height 14
click at [61, 157] on b "Manage" at bounding box center [66, 157] width 36 height 10
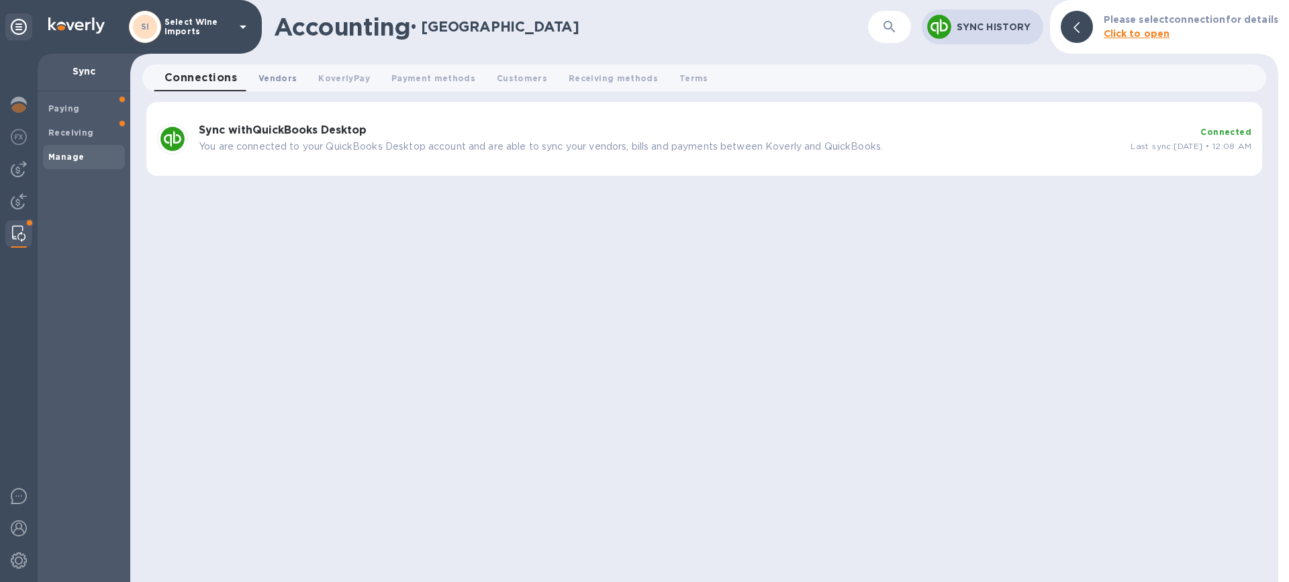
click at [276, 80] on span "Vendors 0" at bounding box center [278, 78] width 38 height 14
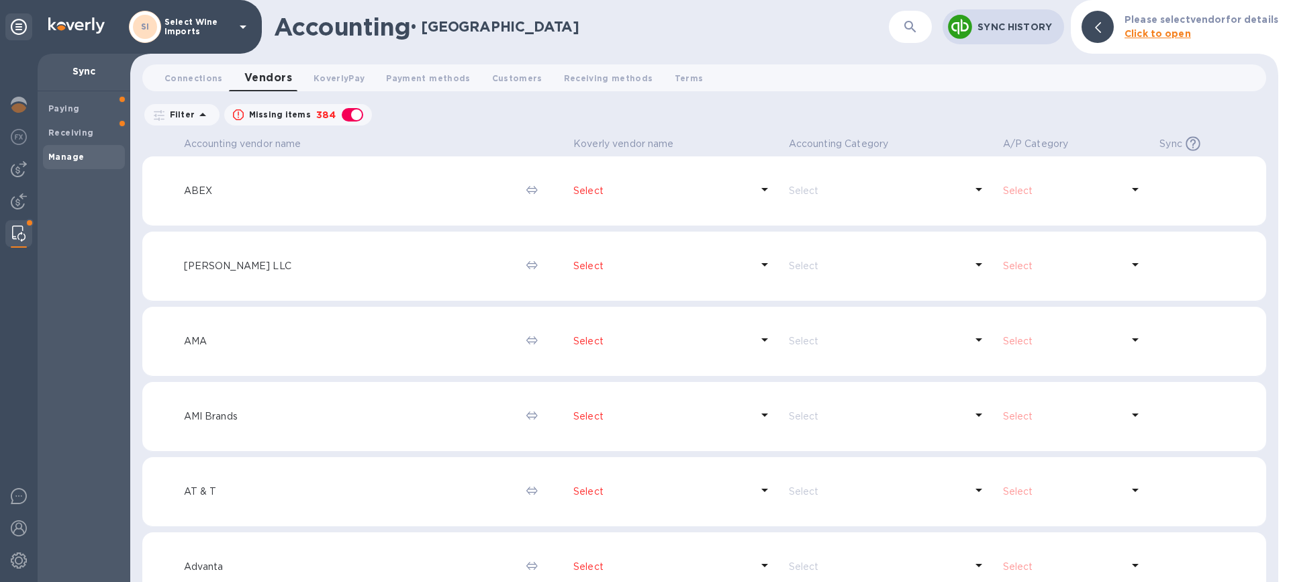
click at [347, 108] on div "button" at bounding box center [352, 114] width 27 height 19
checkbox input "false"
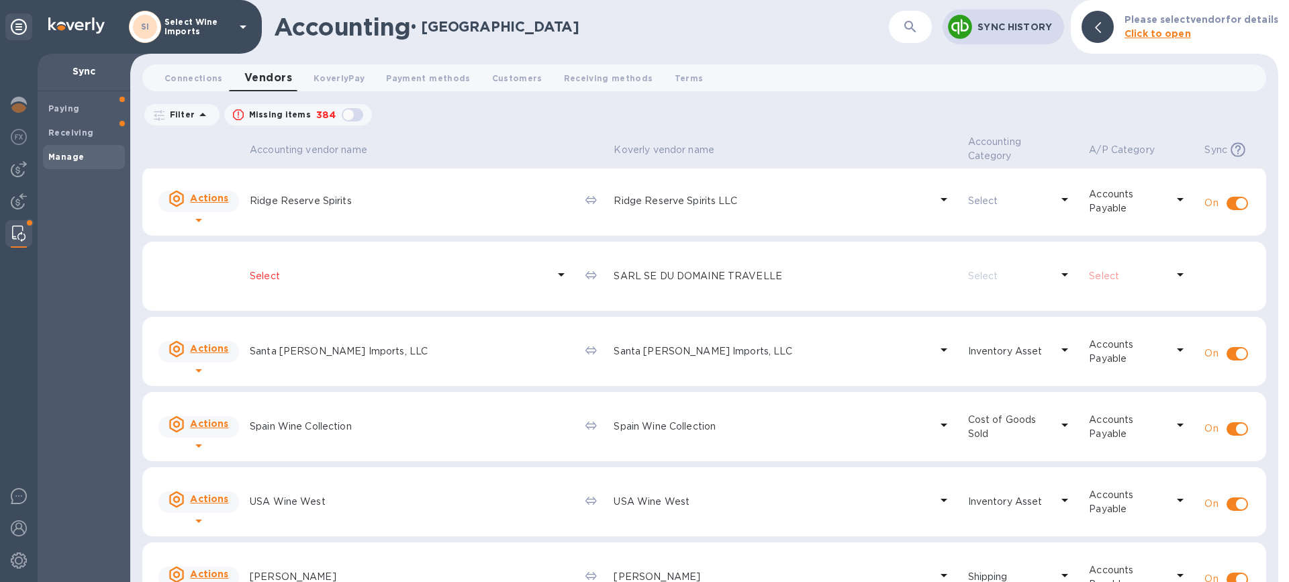
scroll to position [3335, 0]
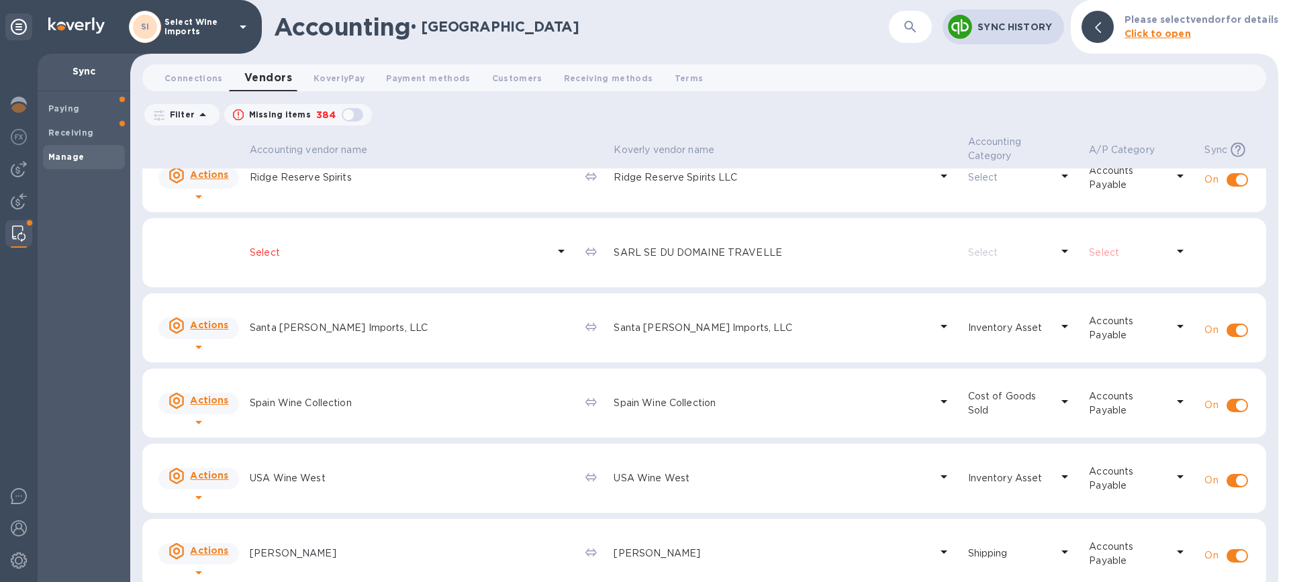
click at [903, 17] on button "button" at bounding box center [911, 27] width 32 height 32
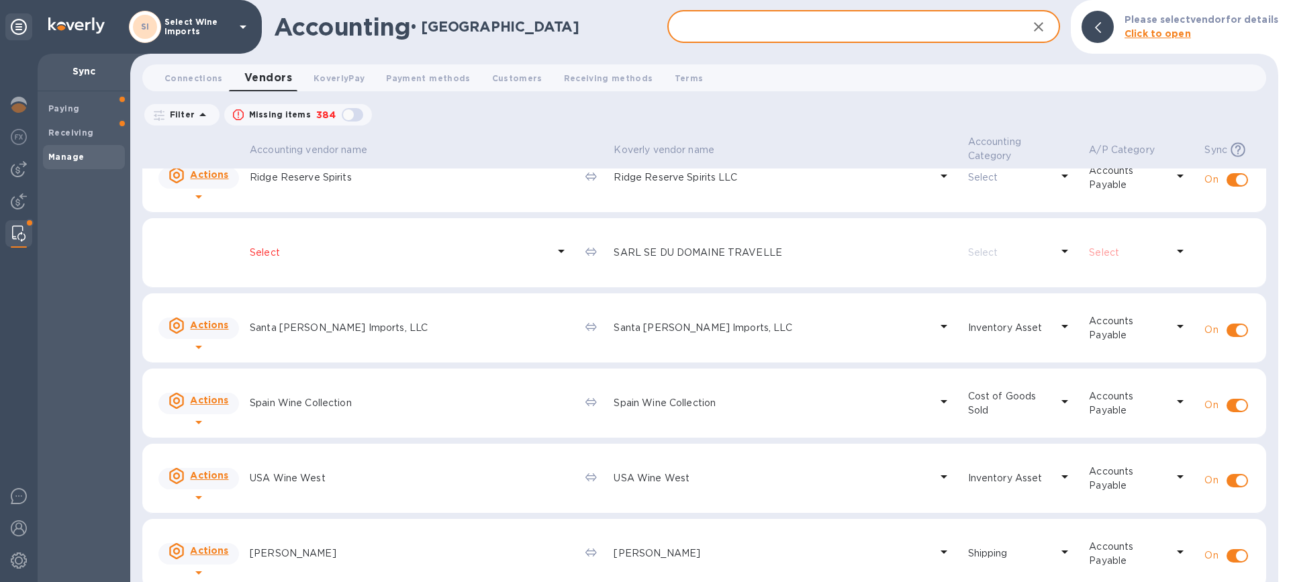
click at [799, 26] on input "text" at bounding box center [843, 27] width 351 height 33
click at [743, 27] on input "text" at bounding box center [843, 27] width 351 height 33
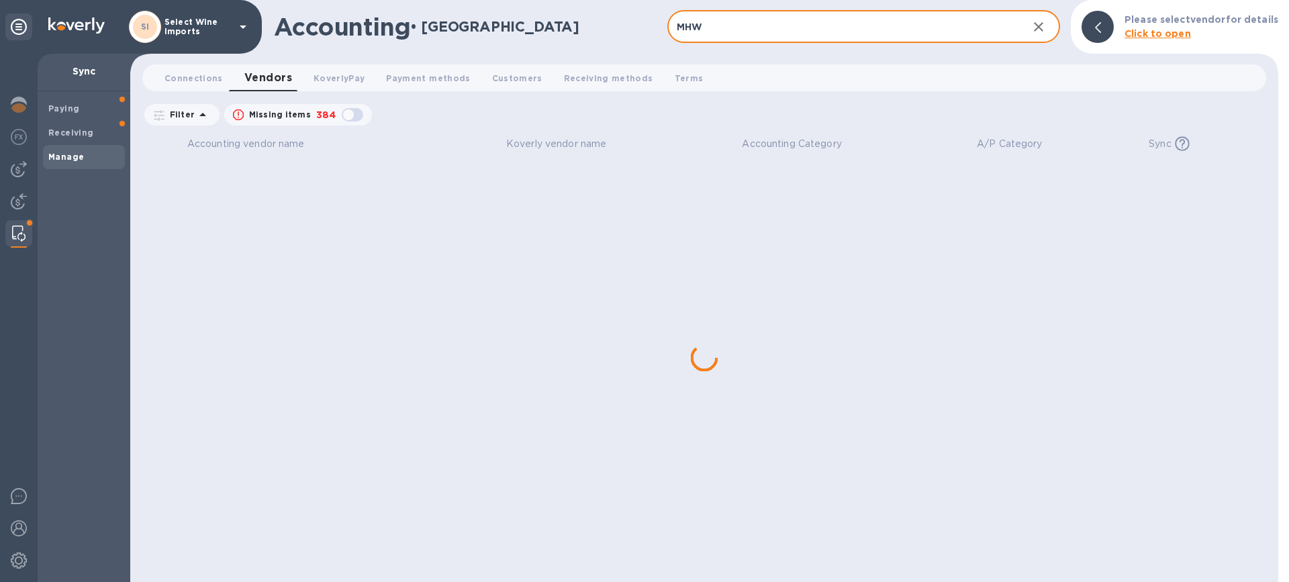
scroll to position [0, 0]
type input "MHW"
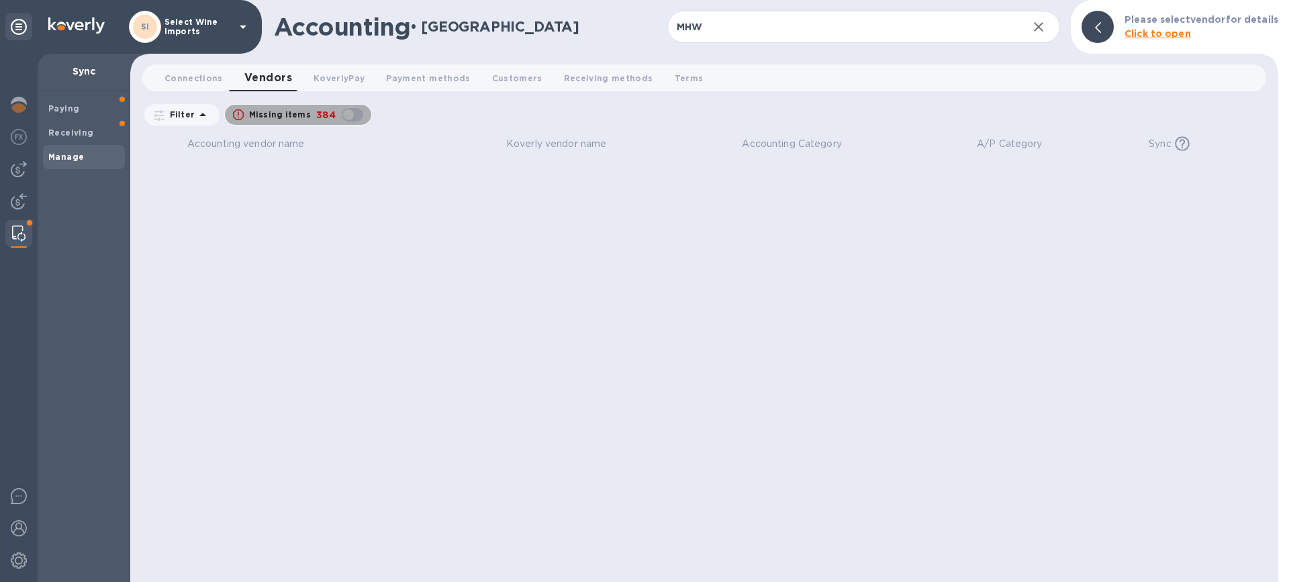
click at [357, 114] on div "button" at bounding box center [352, 114] width 27 height 19
checkbox input "true"
